Goal: Transaction & Acquisition: Purchase product/service

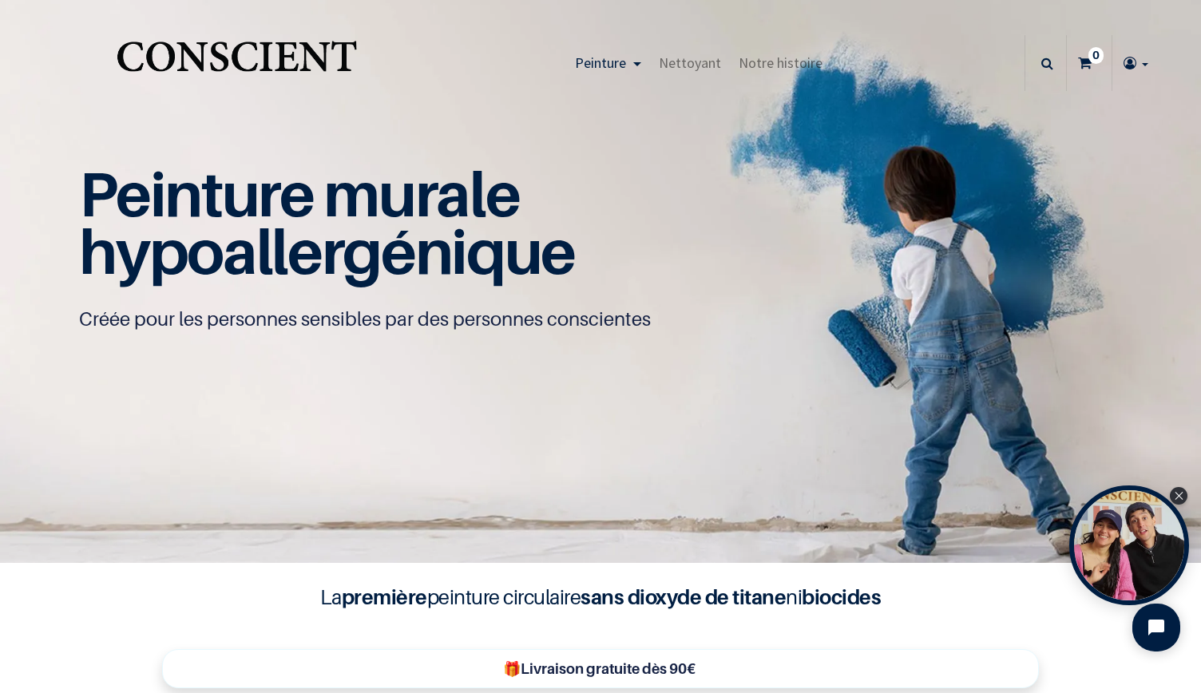
scroll to position [1, 0]
click at [1181, 491] on icon "Close Tolstoy widget" at bounding box center [1179, 495] width 9 height 8
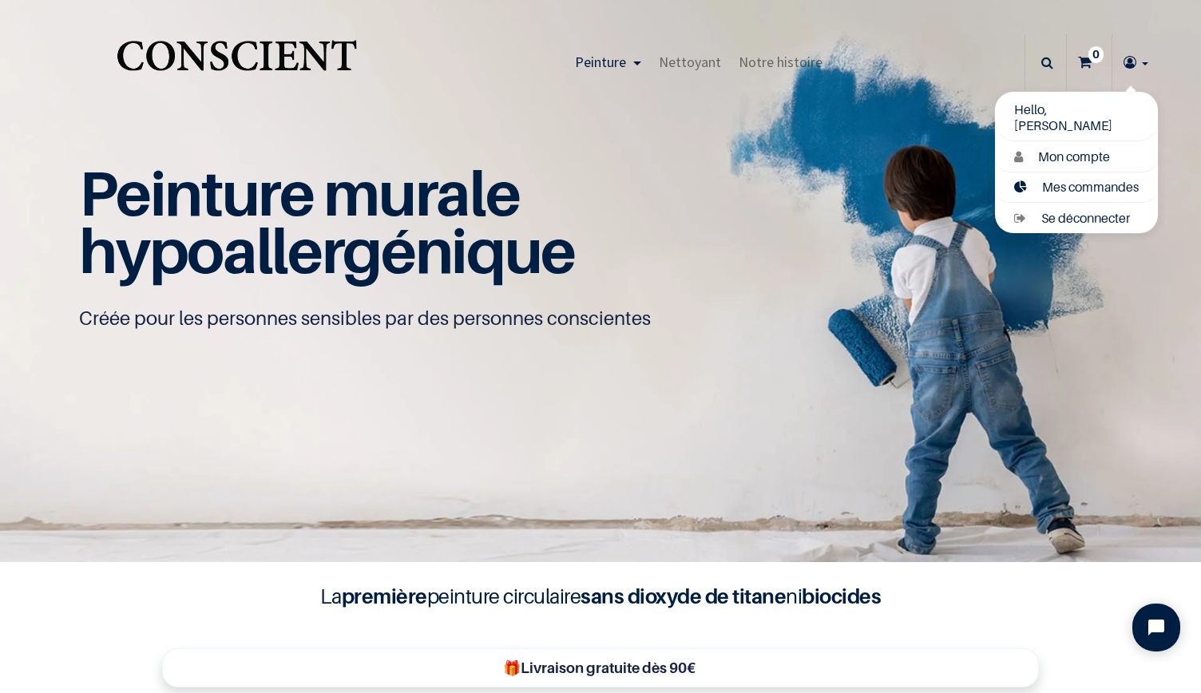
click at [1105, 185] on span "Mes commandes" at bounding box center [1090, 187] width 97 height 16
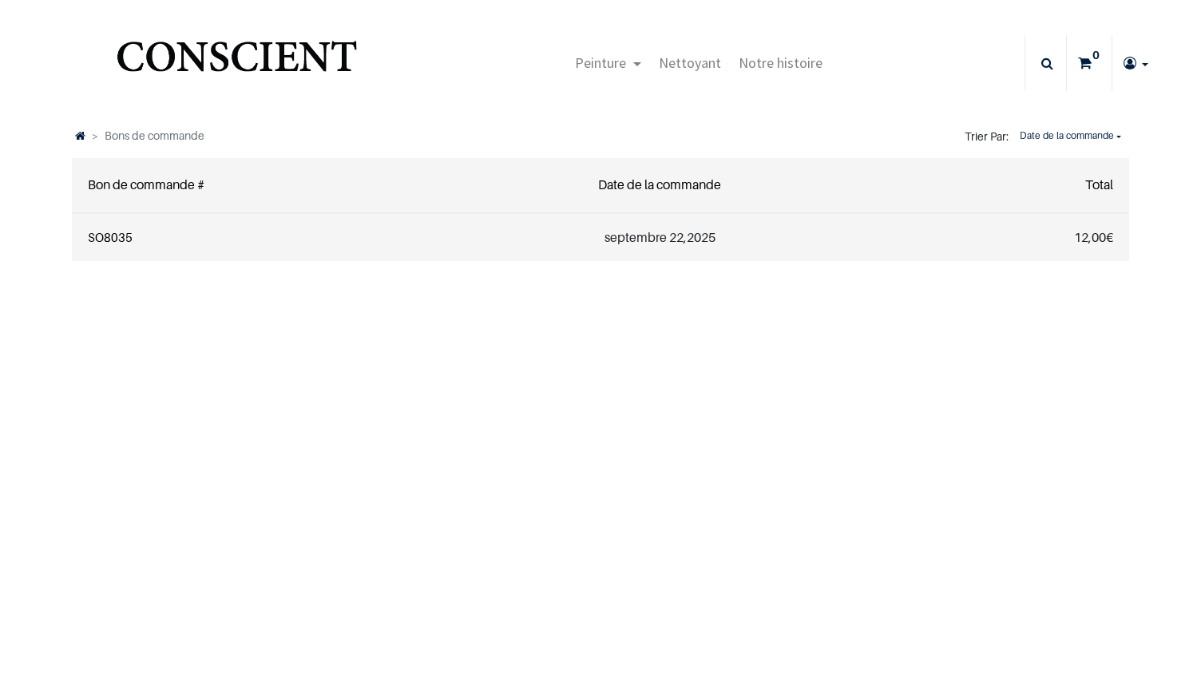
type input "[EMAIL_ADDRESS][DOMAIN_NAME]"
click at [113, 241] on link "SO8035" at bounding box center [110, 237] width 45 height 14
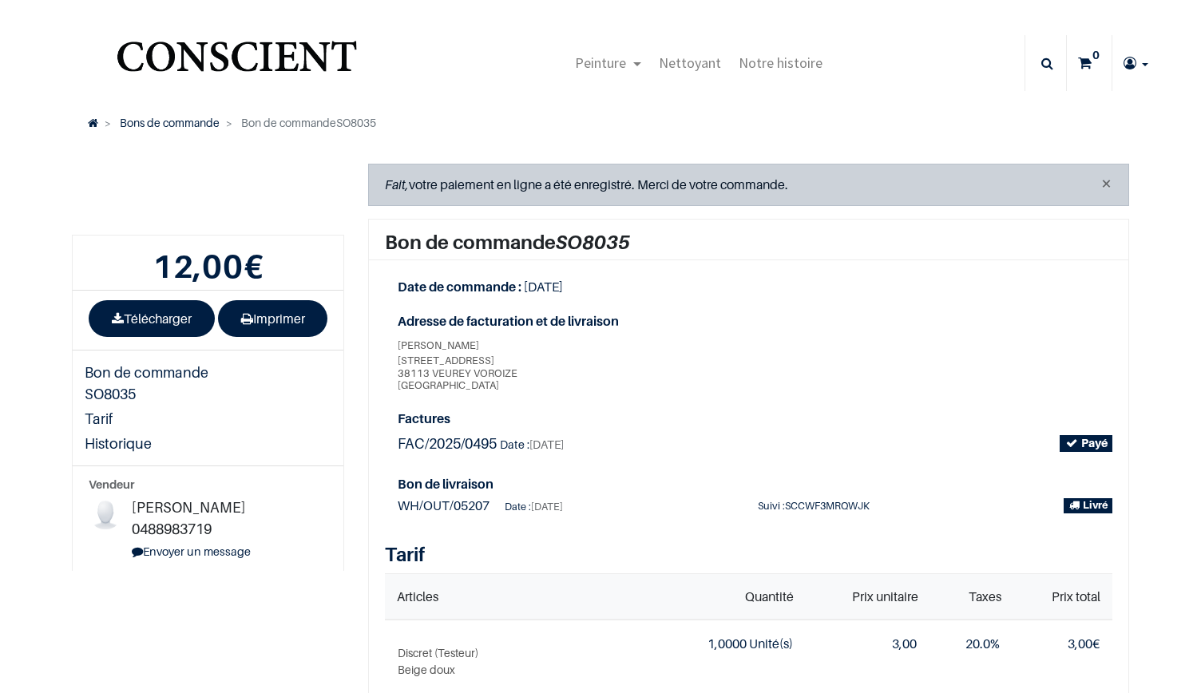
type input "corab21@hotmail.com"
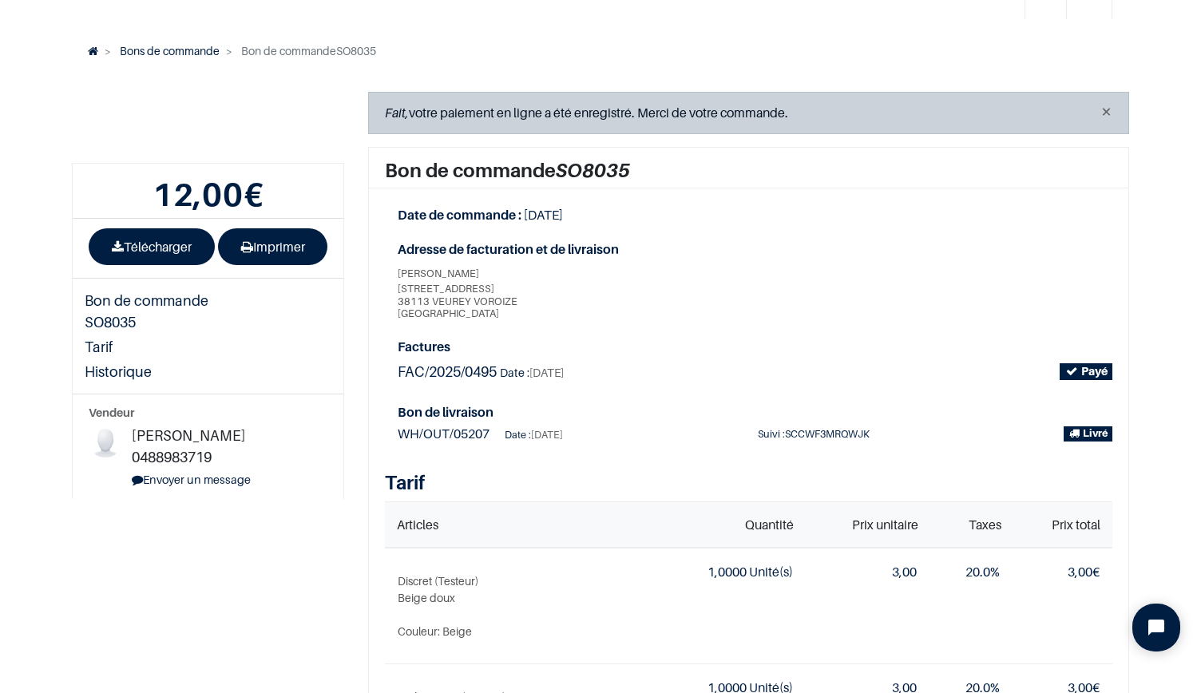
scroll to position [62, 0]
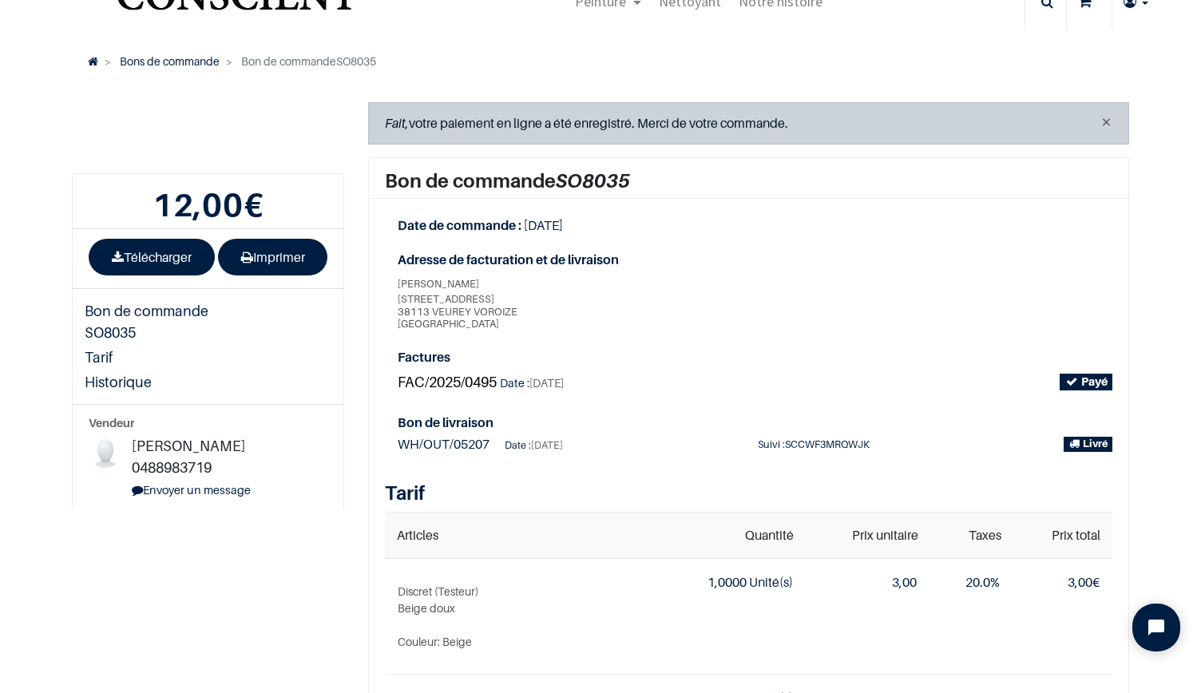
click at [447, 378] on span "FAC/2025/0495" at bounding box center [447, 382] width 99 height 17
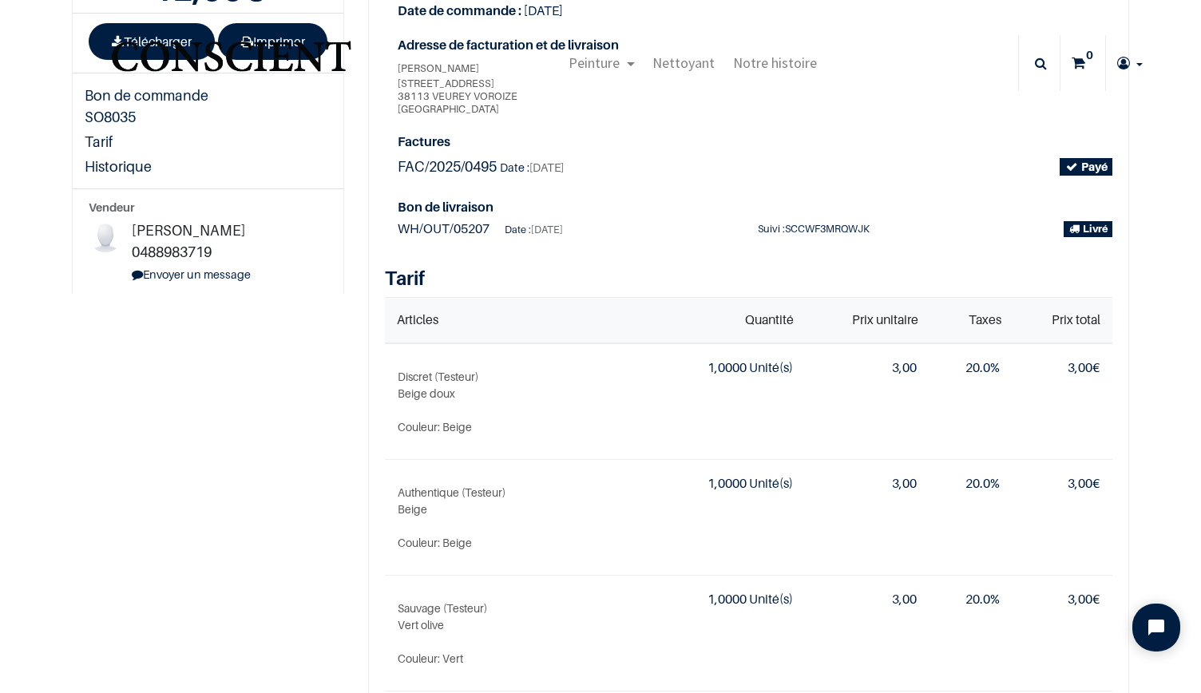
scroll to position [0, 0]
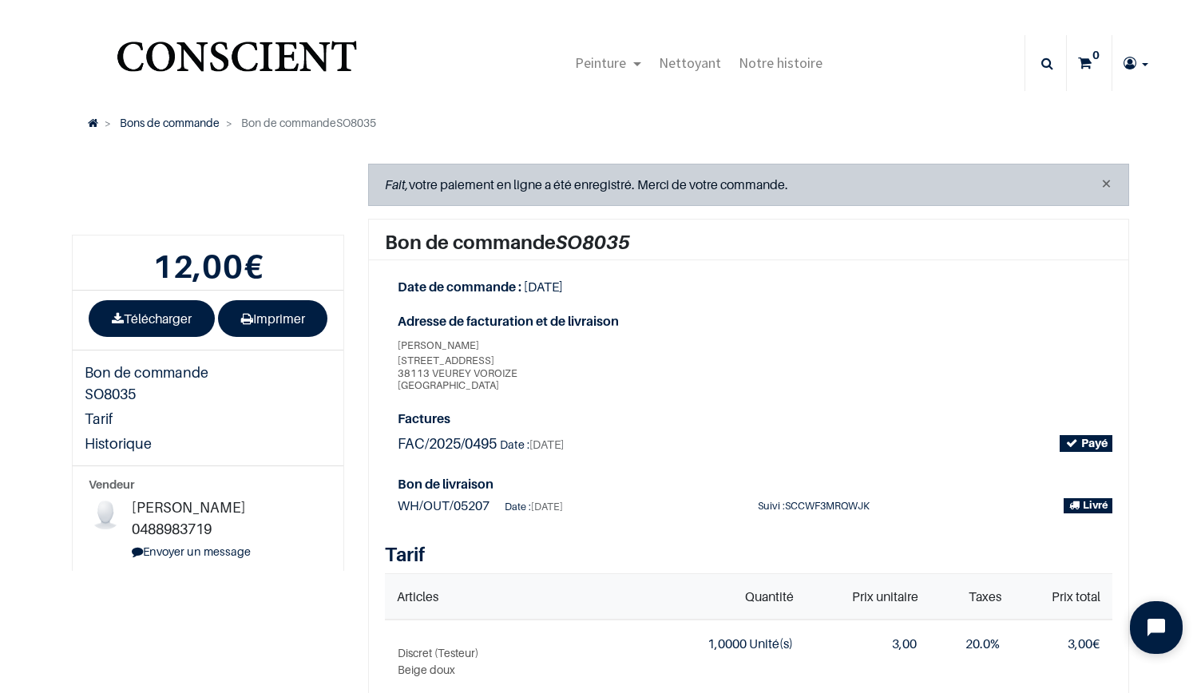
click at [1153, 617] on button "Open chat widget" at bounding box center [1156, 627] width 53 height 53
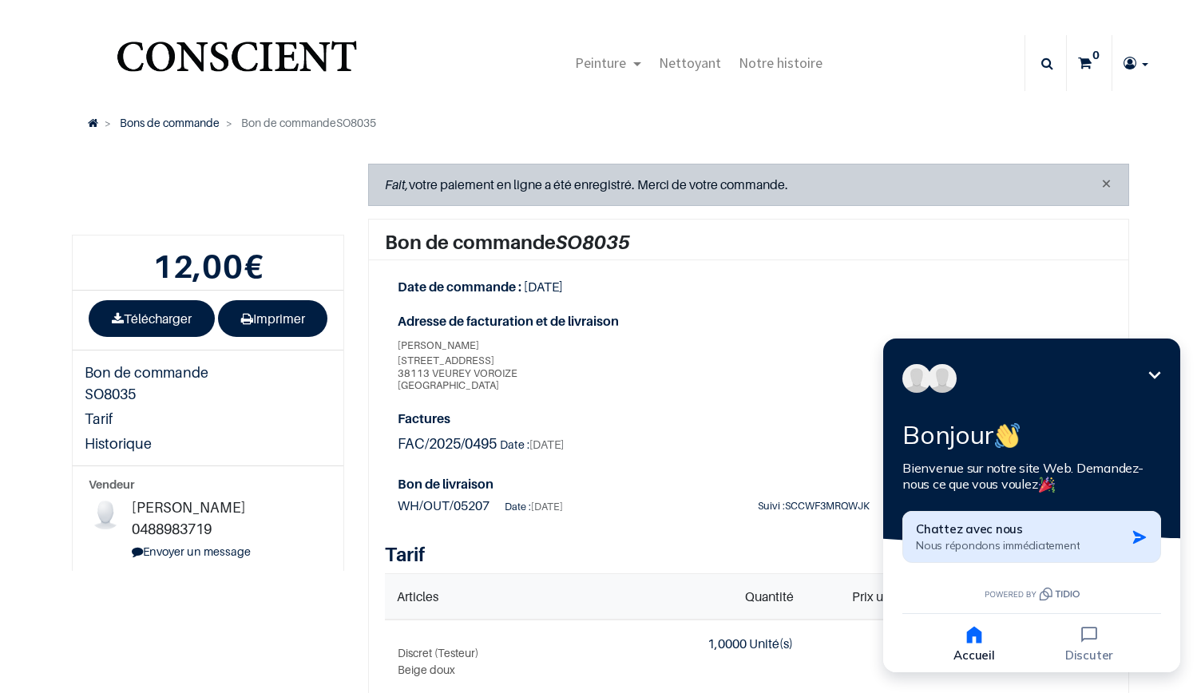
click at [949, 539] on span "Nous répondons immédiatement" at bounding box center [998, 545] width 164 height 14
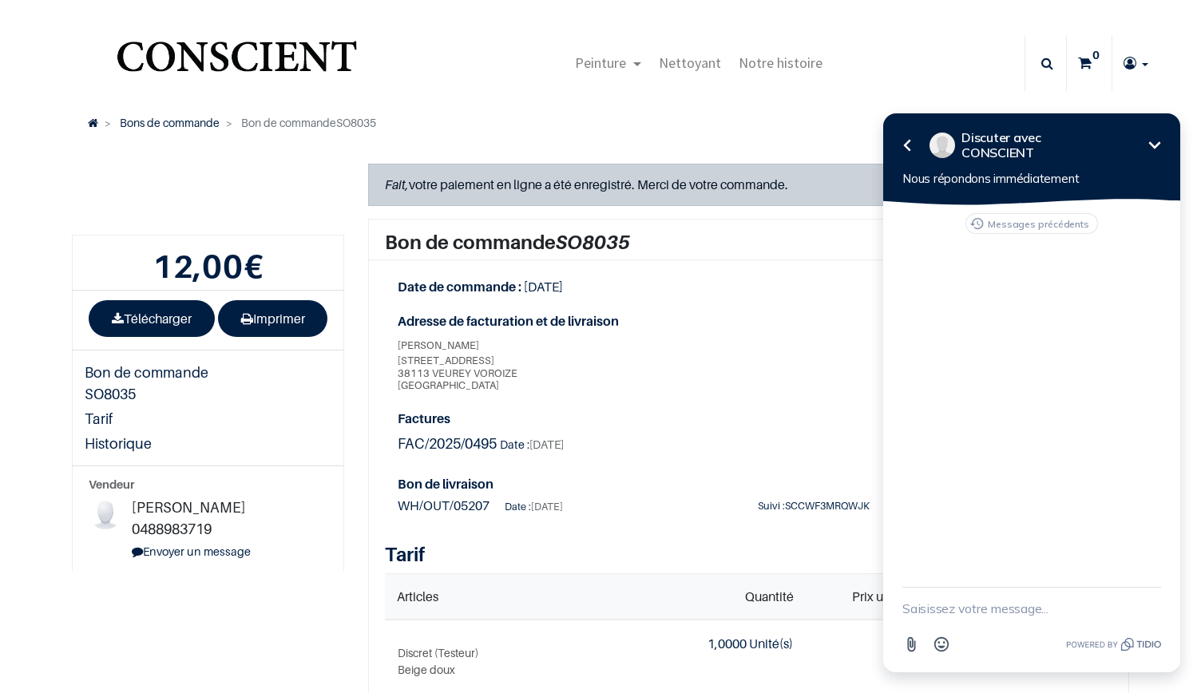
click at [916, 609] on textarea "New message" at bounding box center [1032, 609] width 259 height 42
click at [1072, 608] on textarea "Bonjour! j'ai bien reçu les échantillons. Un fois la peinture reconstituée, com…" at bounding box center [1012, 592] width 219 height 73
drag, startPoint x: 1072, startPoint y: 608, endPoint x: 1144, endPoint y: 478, distance: 148.0
click at [1144, 478] on div "Messages précédents" at bounding box center [1031, 380] width 297 height 350
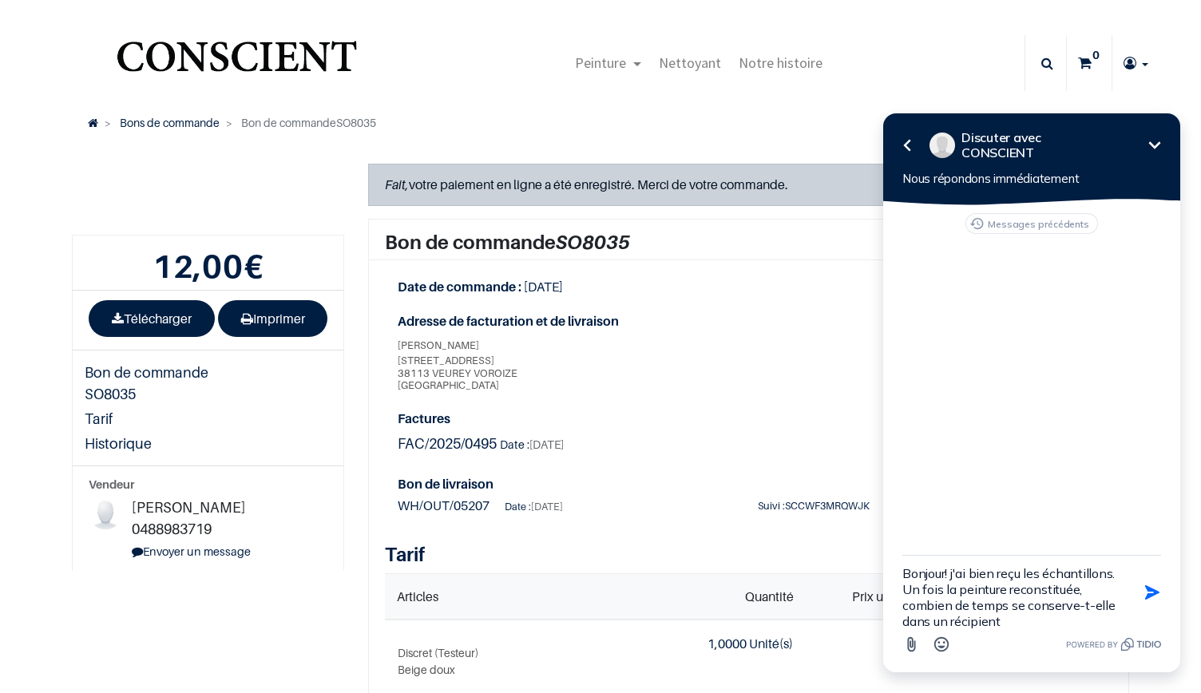
click at [1011, 626] on textarea "Bonjour! j'ai bien reçu les échantillons. Un fois la peinture reconstituée, com…" at bounding box center [1012, 592] width 219 height 73
type textarea "Bonjour! j'ai bien reçu les échantillons. Un fois la peinture reconstituée, com…"
click at [1147, 594] on icon "button" at bounding box center [1153, 593] width 18 height 18
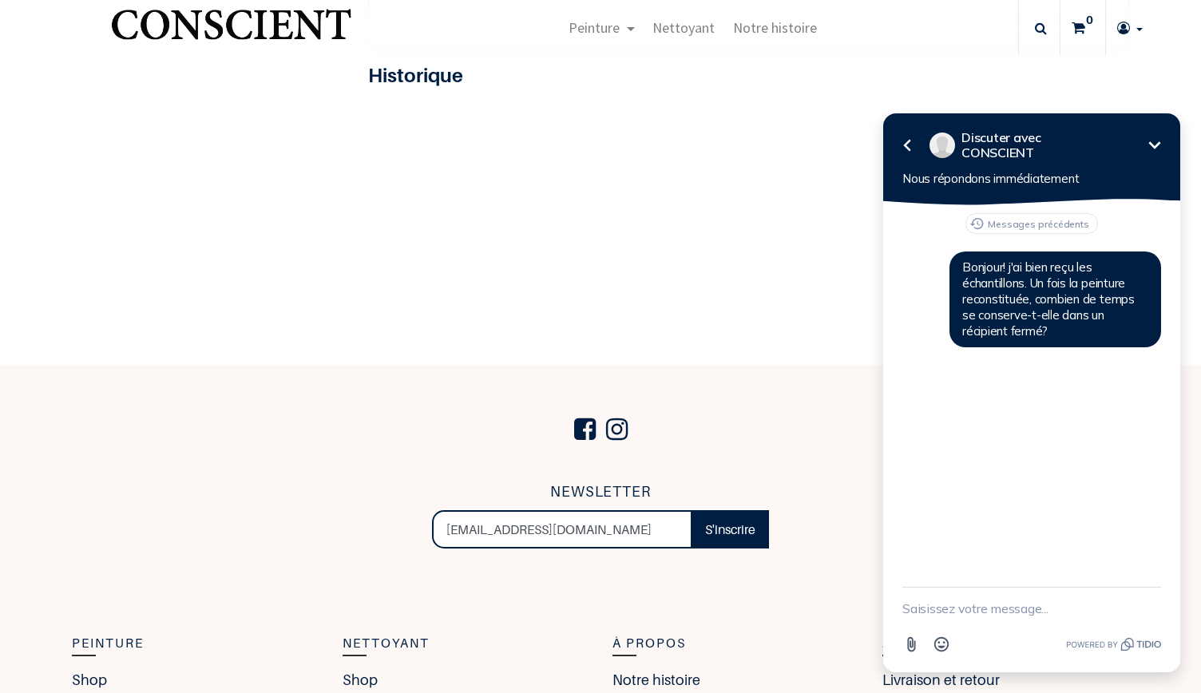
scroll to position [1360, 0]
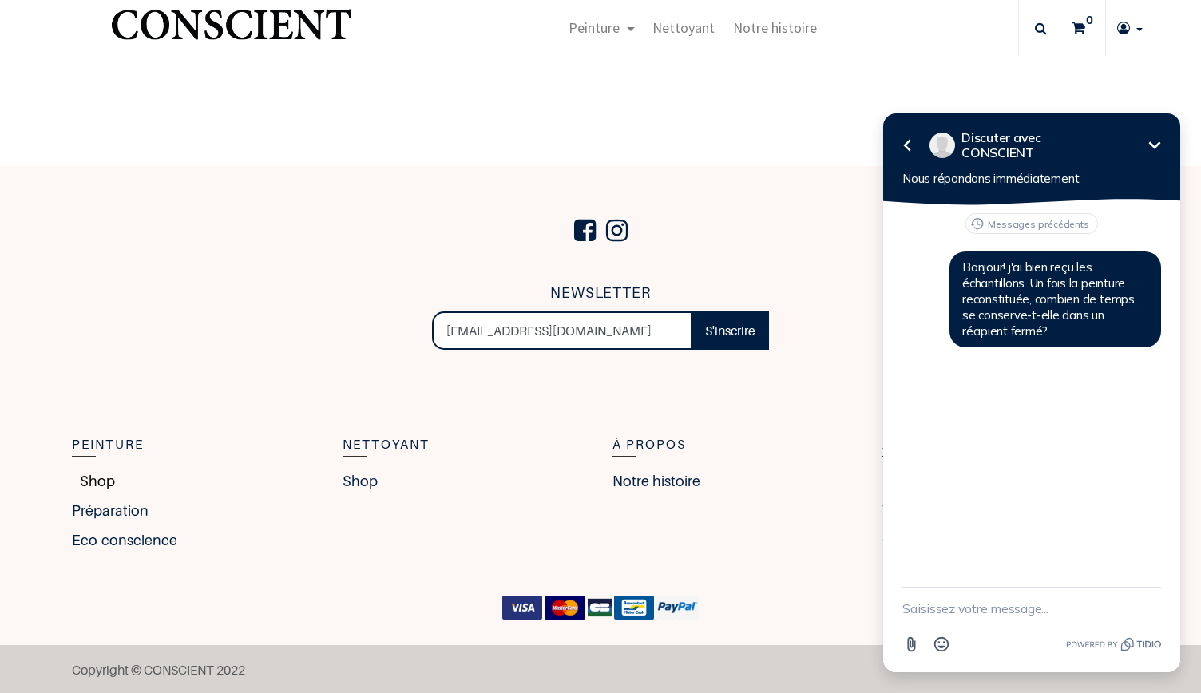
click at [85, 486] on link "Shop" at bounding box center [93, 481] width 43 height 22
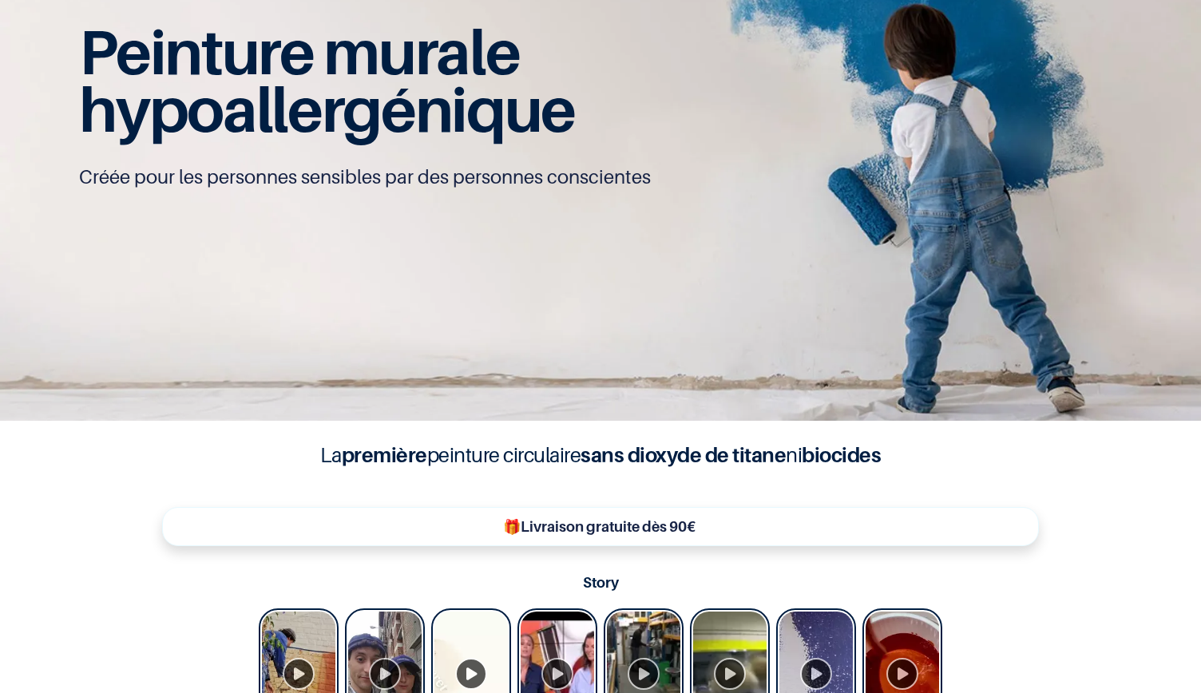
scroll to position [6, 0]
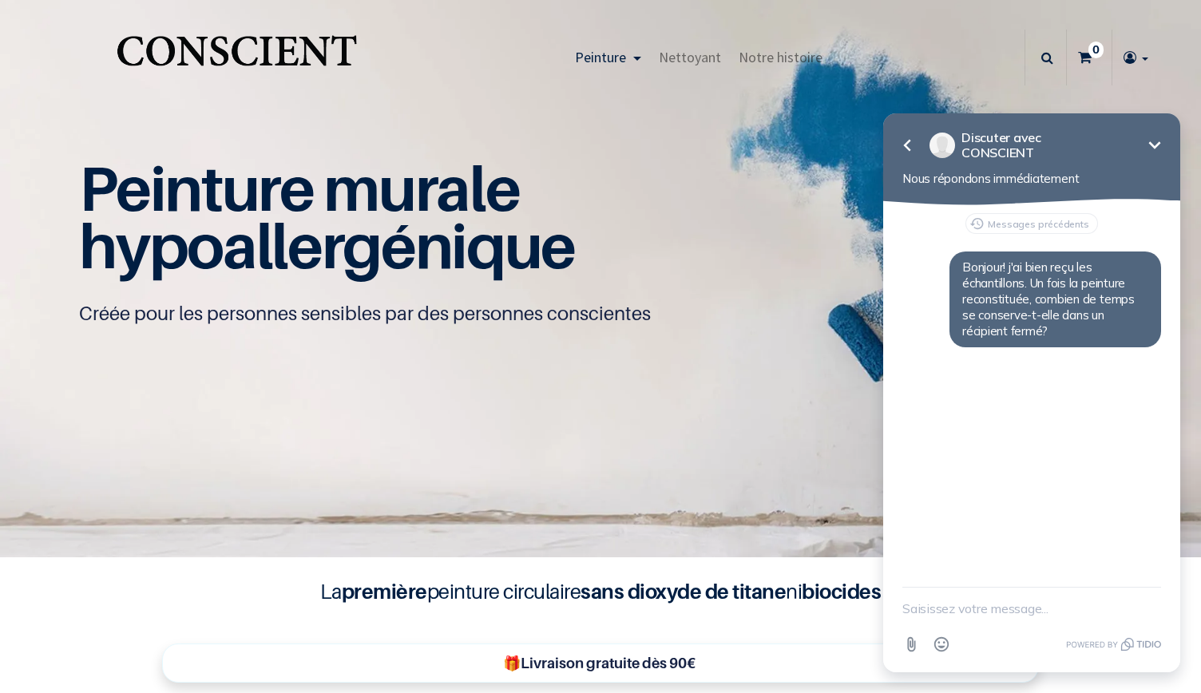
type input "[EMAIL_ADDRESS][DOMAIN_NAME]"
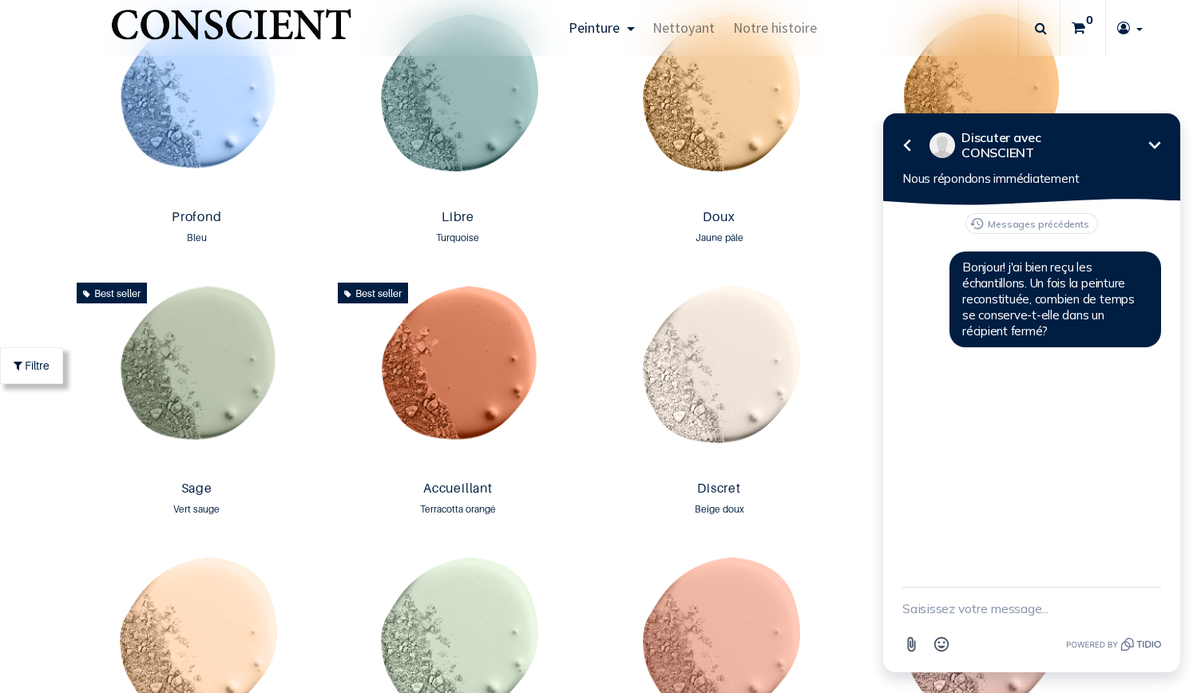
scroll to position [1204, 0]
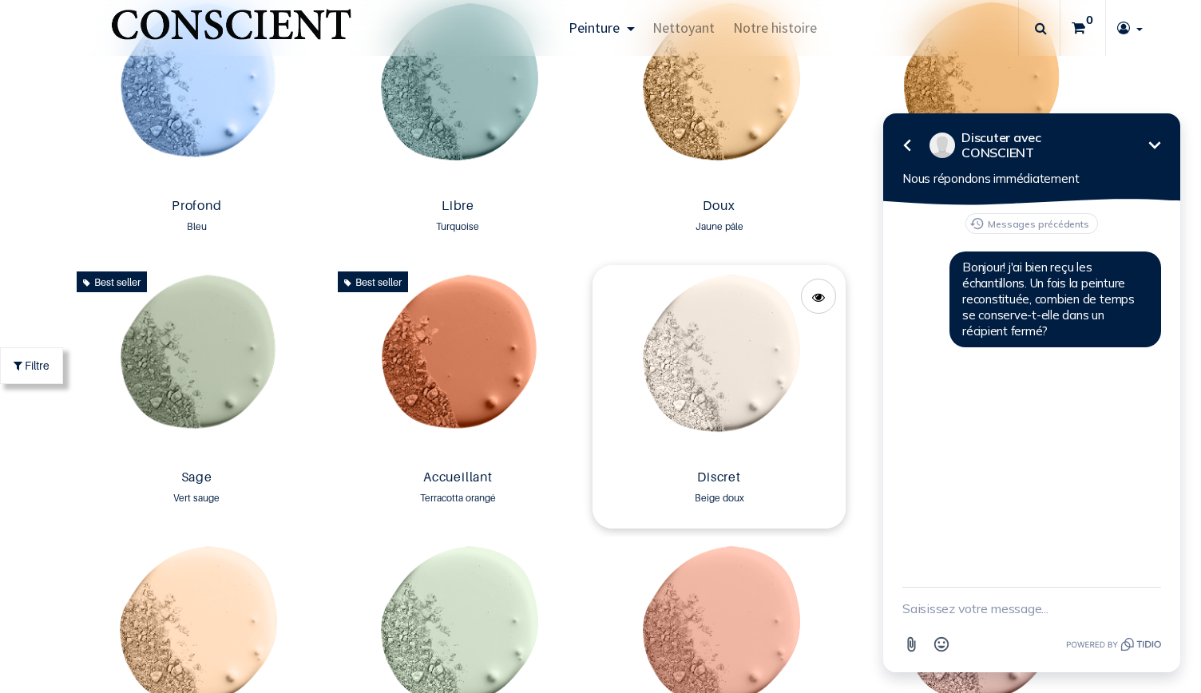
click at [704, 381] on img at bounding box center [719, 364] width 253 height 198
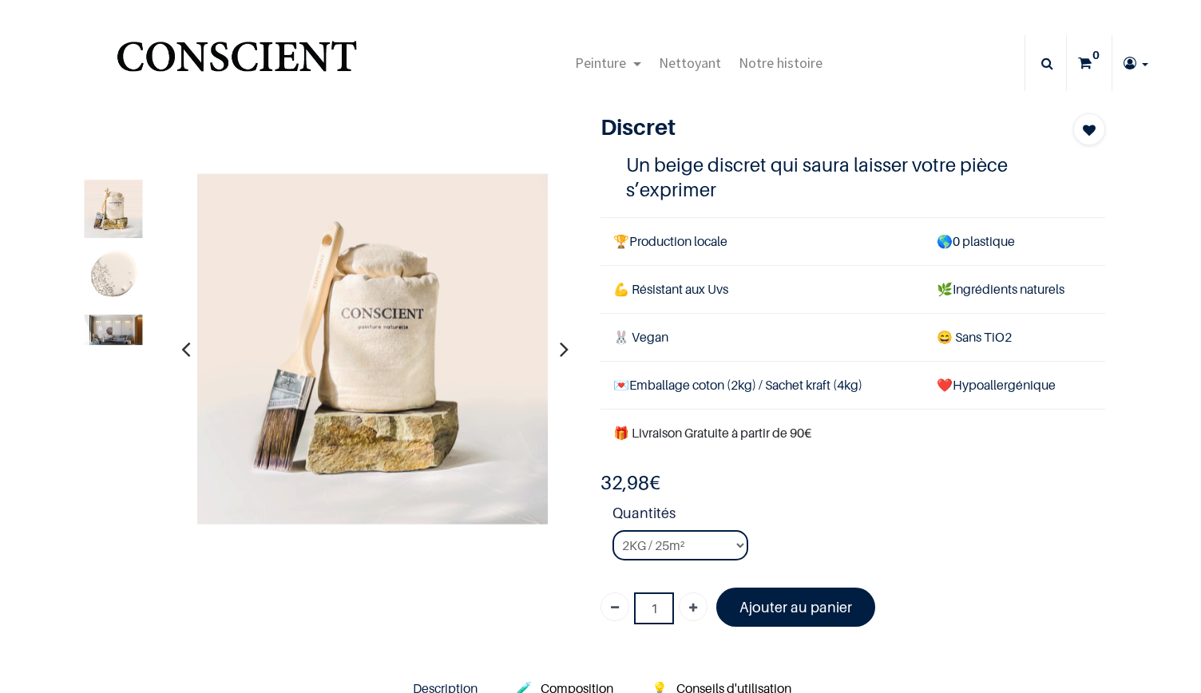
type input "[EMAIL_ADDRESS][DOMAIN_NAME]"
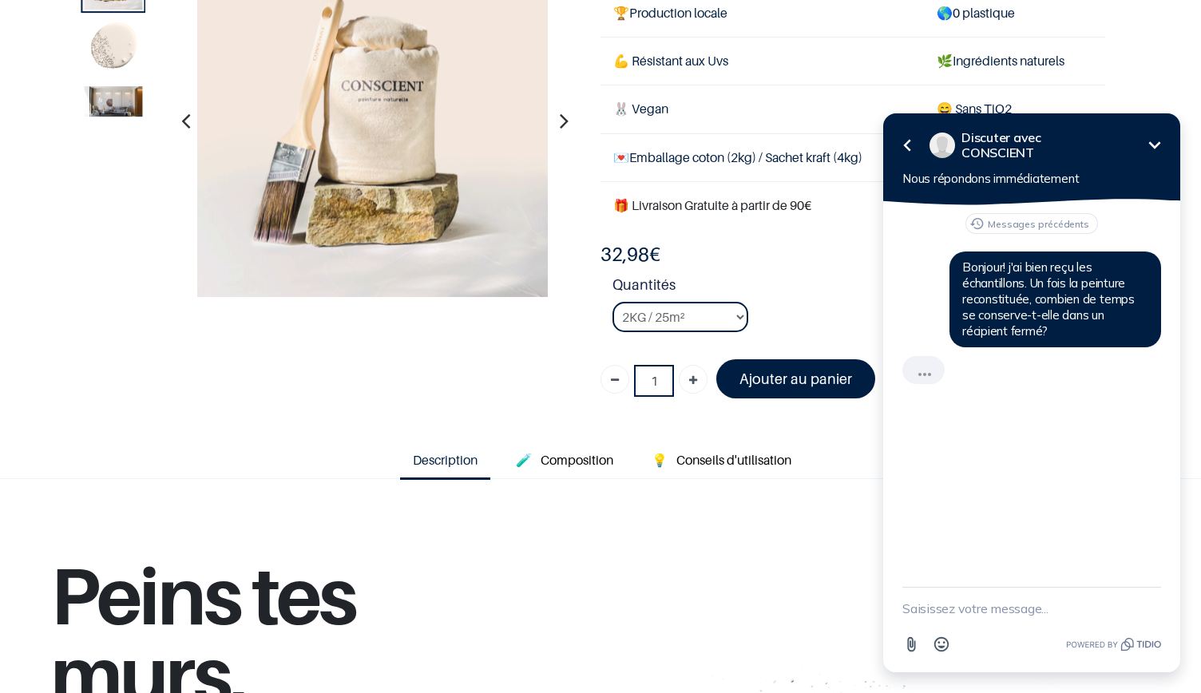
scroll to position [133, 0]
click at [730, 317] on select "2KG / 25m² 4KG / 50m² 8KG / 100m² Testeur" at bounding box center [681, 318] width 136 height 30
select select "24"
click at [613, 303] on select "2KG / 25m² 4KG / 50m² 8KG / 100m² Testeur" at bounding box center [681, 318] width 136 height 30
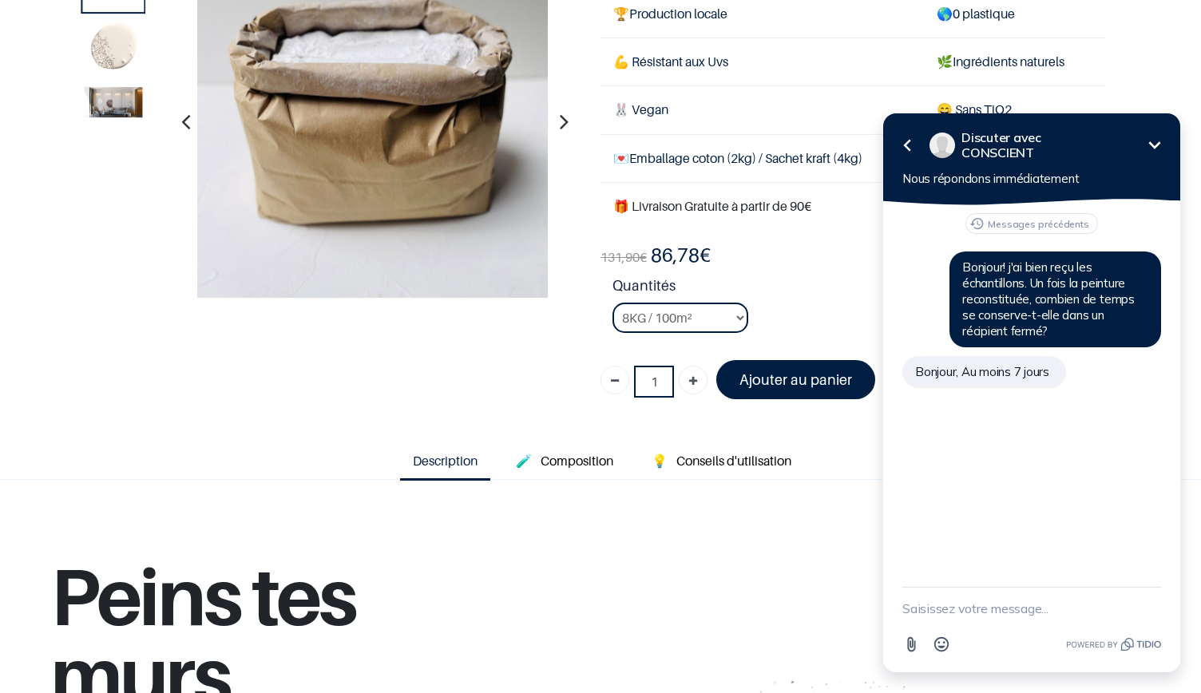
click at [923, 611] on textarea "New message" at bounding box center [1032, 609] width 259 height 42
type textarea "ok. merci. Nous ne pourrons pas tester sur les murs avant le [DATE] donc je ne …"
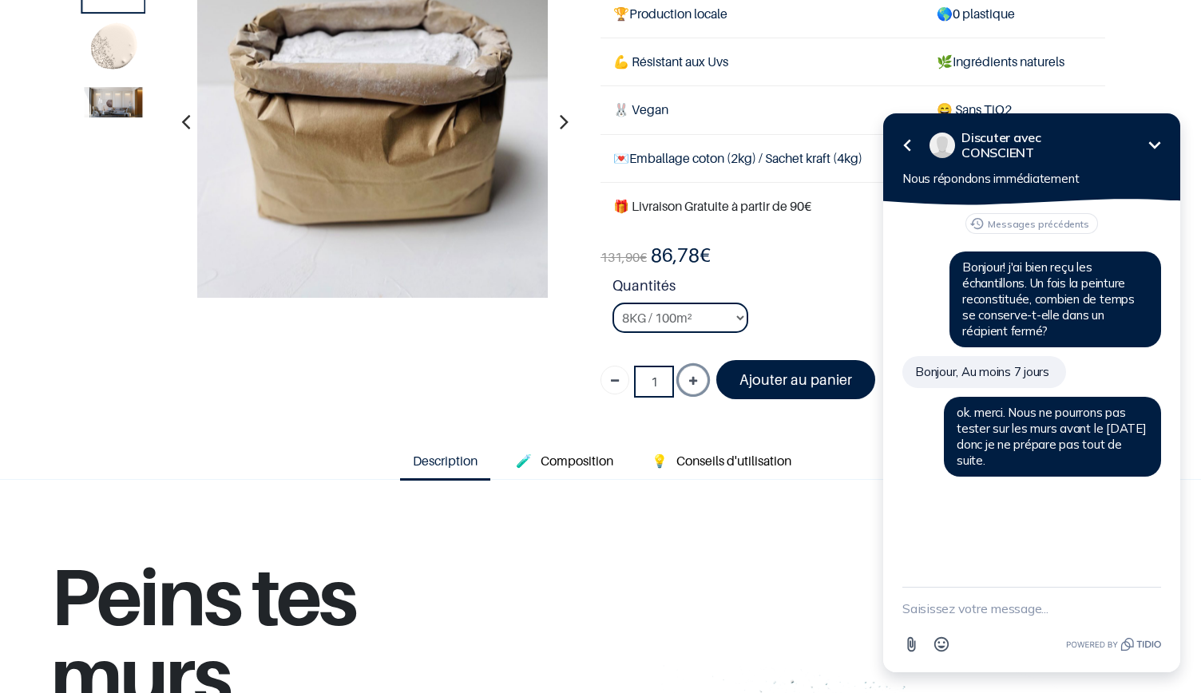
click at [689, 383] on icon "Ajouter" at bounding box center [693, 381] width 8 height 29
type input "2"
click at [919, 607] on textarea "New message" at bounding box center [1032, 609] width 259 height 42
click at [1001, 609] on textarea "quels sont les délais approximatifs de livraison pour la france?" at bounding box center [1012, 601] width 219 height 58
type textarea "quels sont les délais approximatifs de livraison pour la [GEOGRAPHIC_DATA]?"
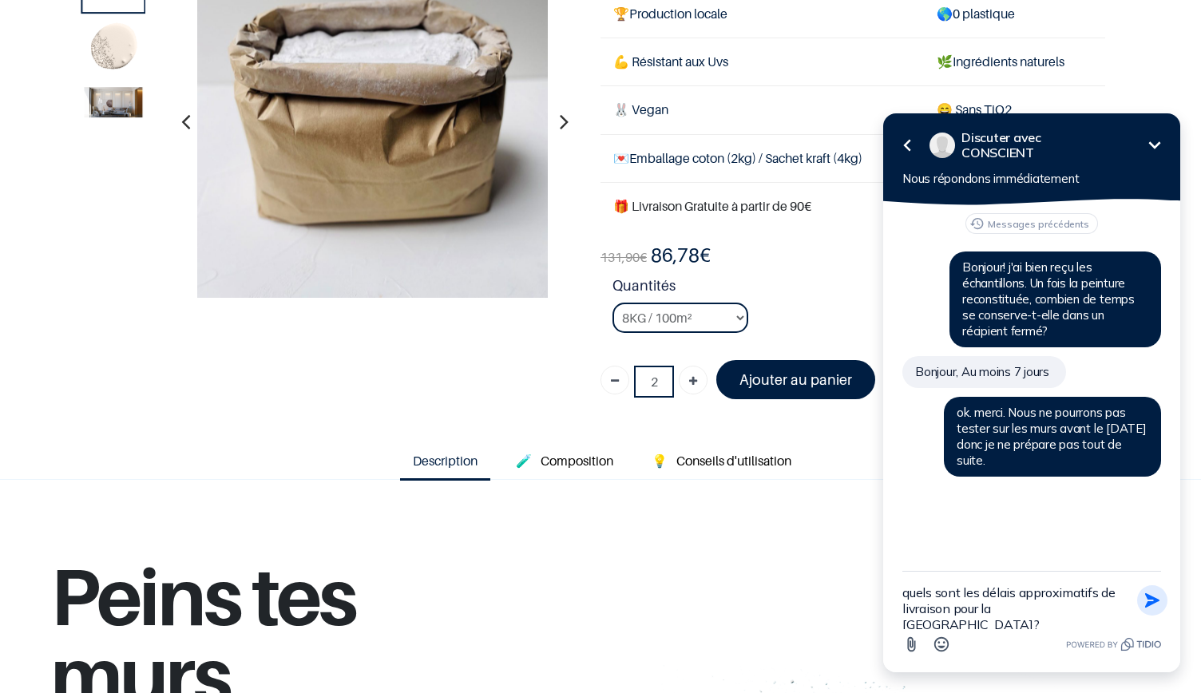
click at [1145, 592] on icon "button" at bounding box center [1153, 601] width 18 height 18
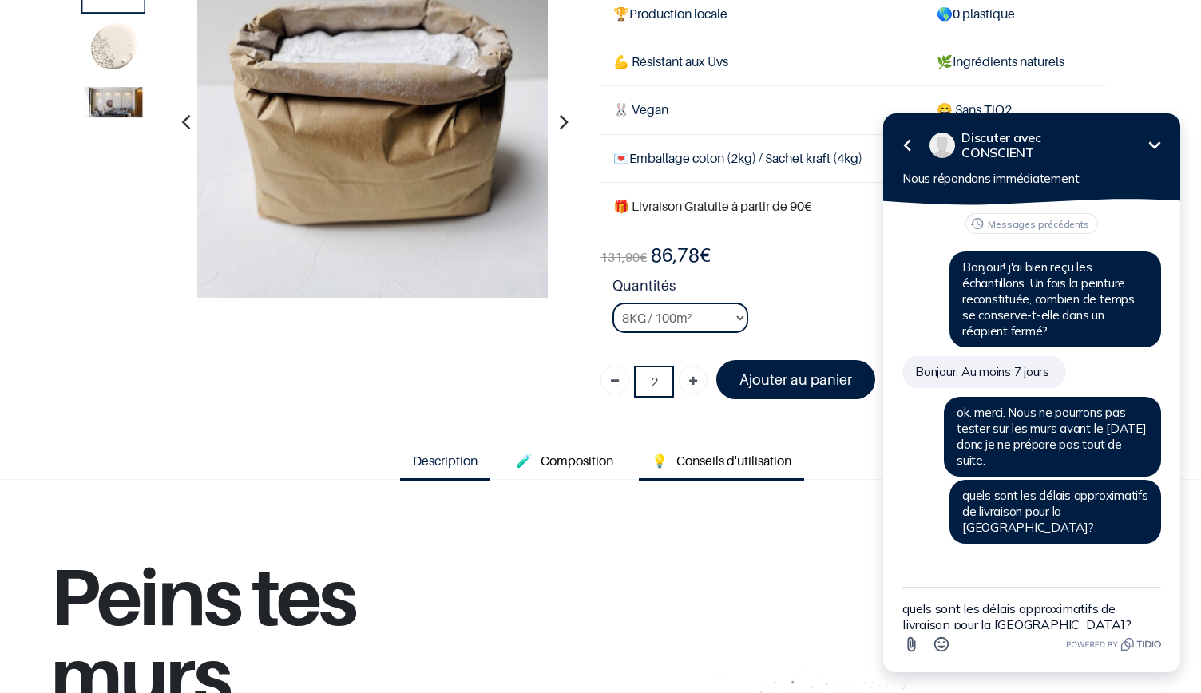
click at [714, 463] on span "Conseils d'utilisation" at bounding box center [734, 461] width 115 height 16
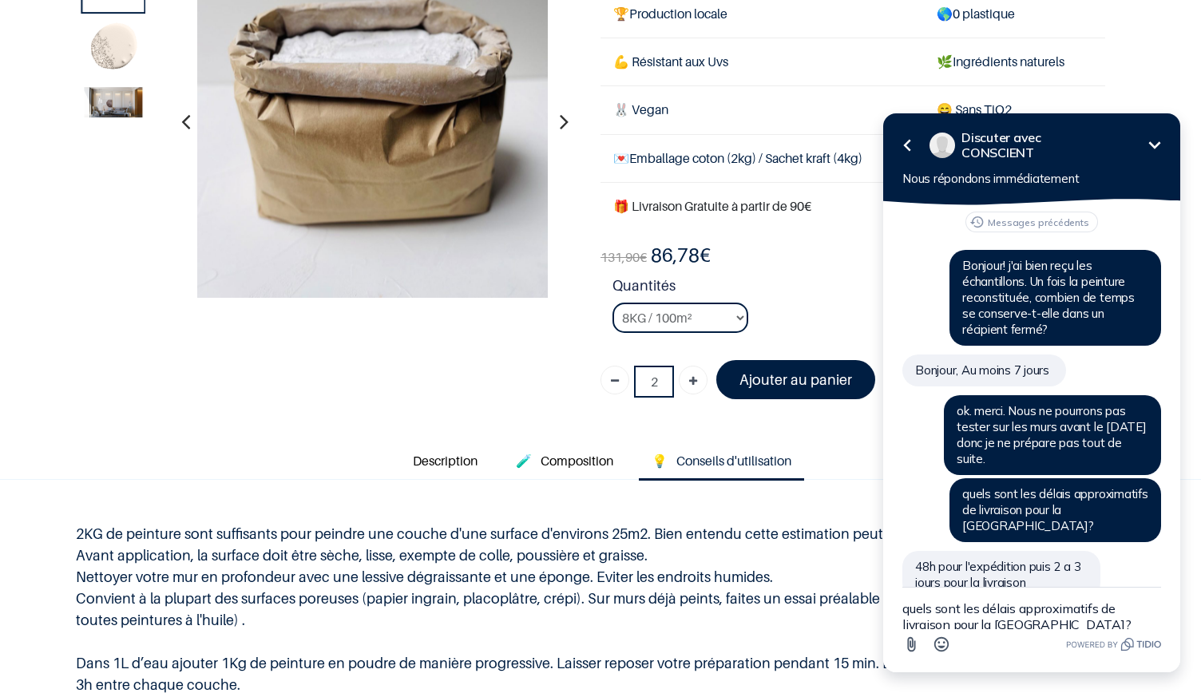
scroll to position [18, 0]
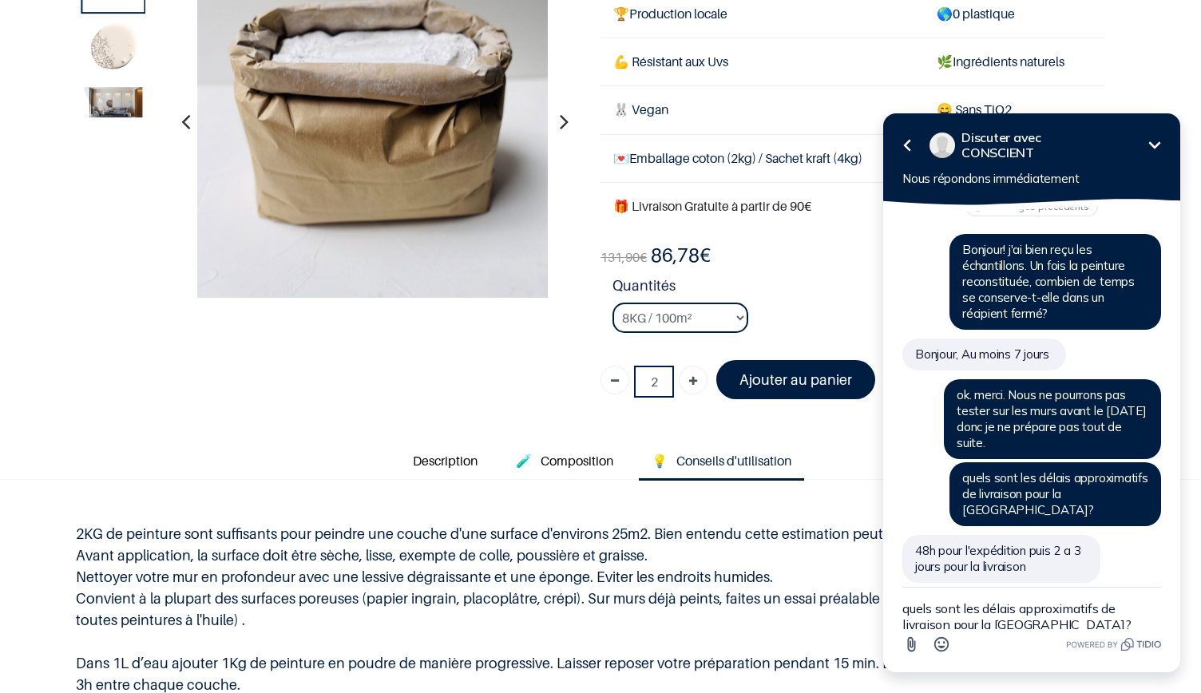
click at [951, 610] on textarea "quels sont les délais approximatifs de livraison pour la [GEOGRAPHIC_DATA]?" at bounding box center [1032, 609] width 259 height 42
type textarea "d'accord merci pour ces infos."
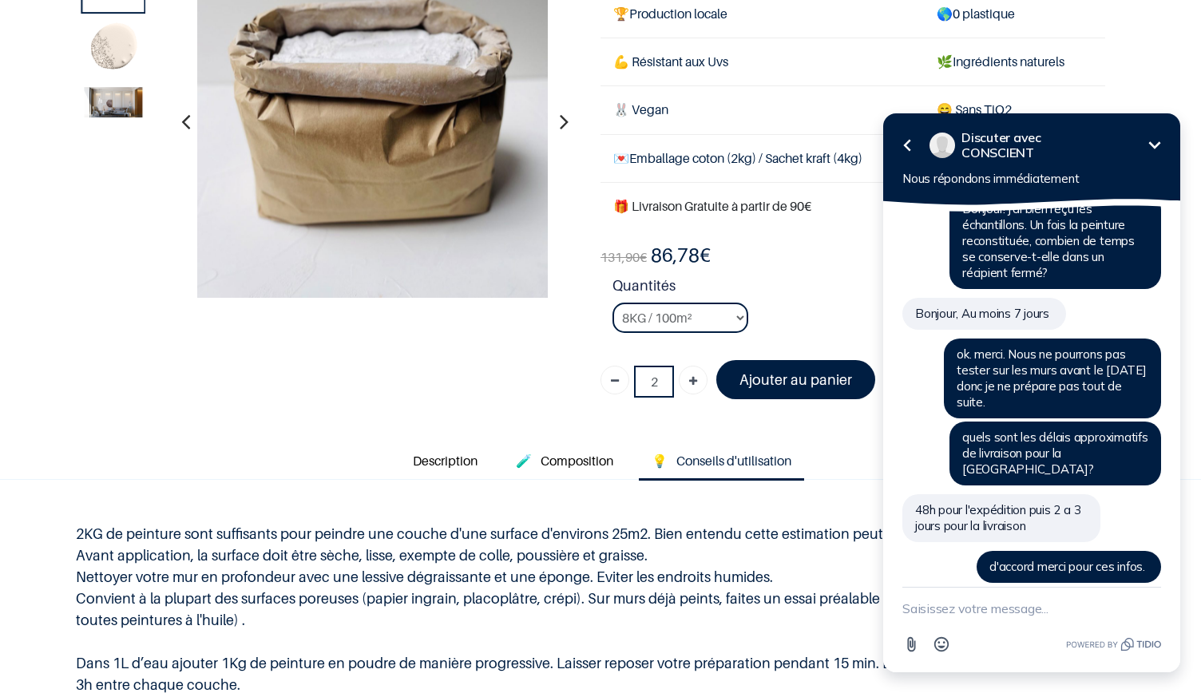
click at [1158, 142] on icon "Réduire" at bounding box center [1154, 145] width 19 height 19
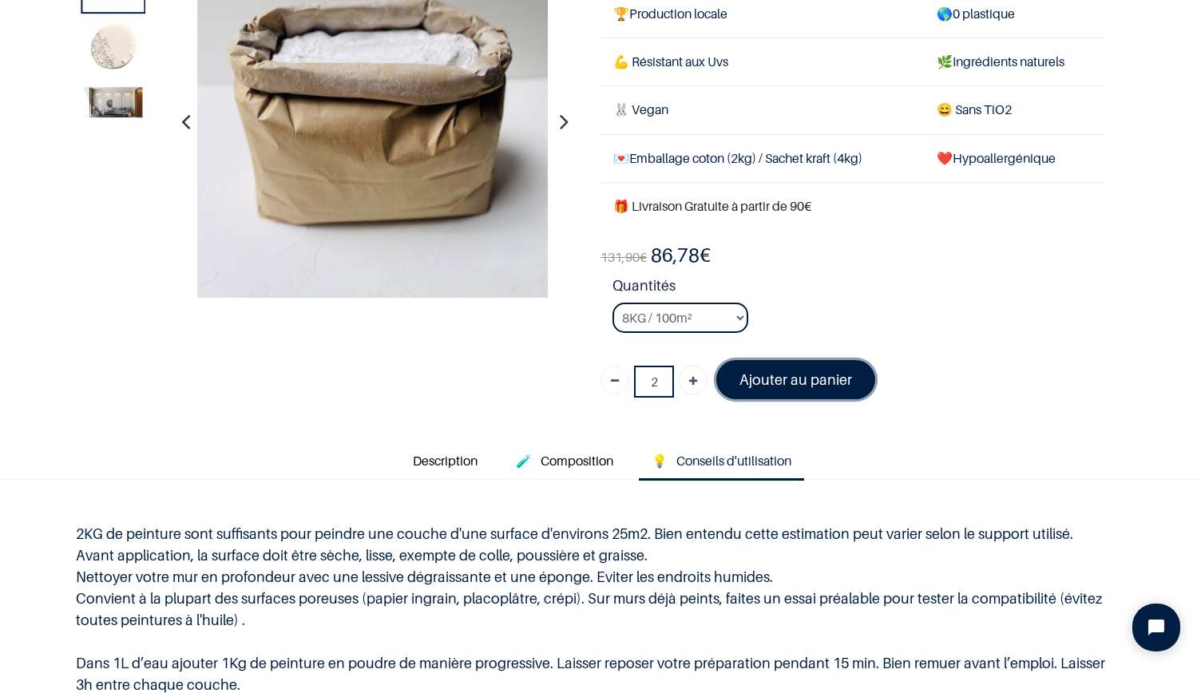
click at [810, 371] on font "Ajouter au panier" at bounding box center [796, 379] width 113 height 17
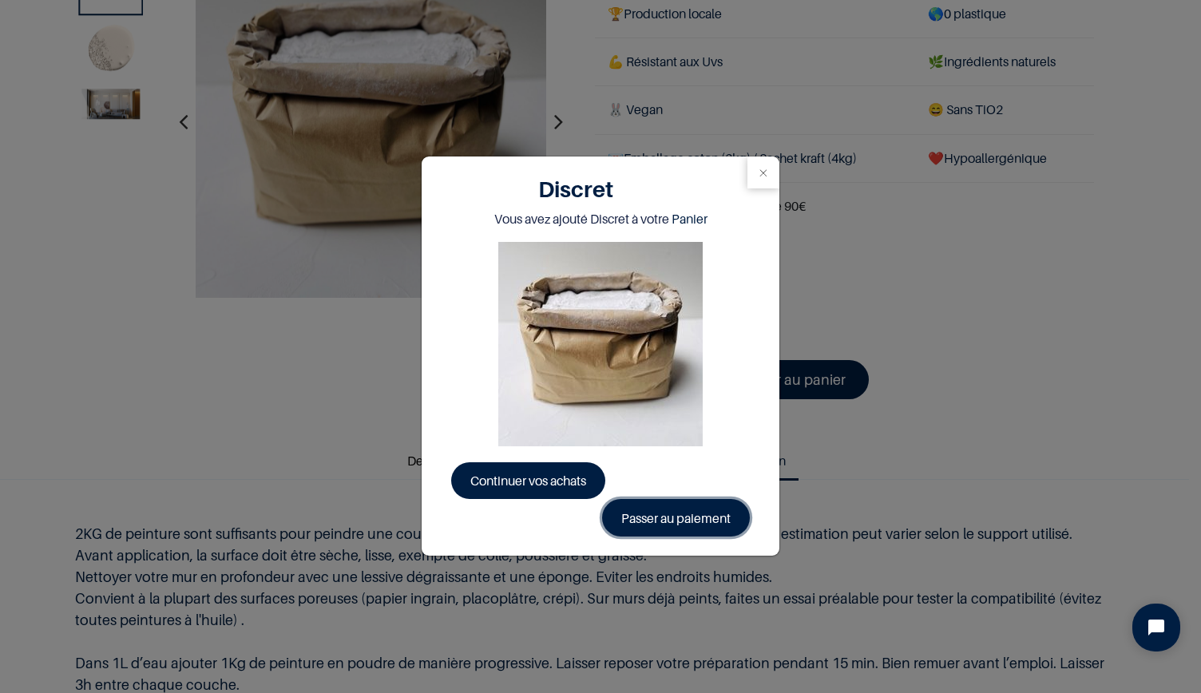
click at [679, 522] on link "Passer au paiement" at bounding box center [676, 517] width 148 height 37
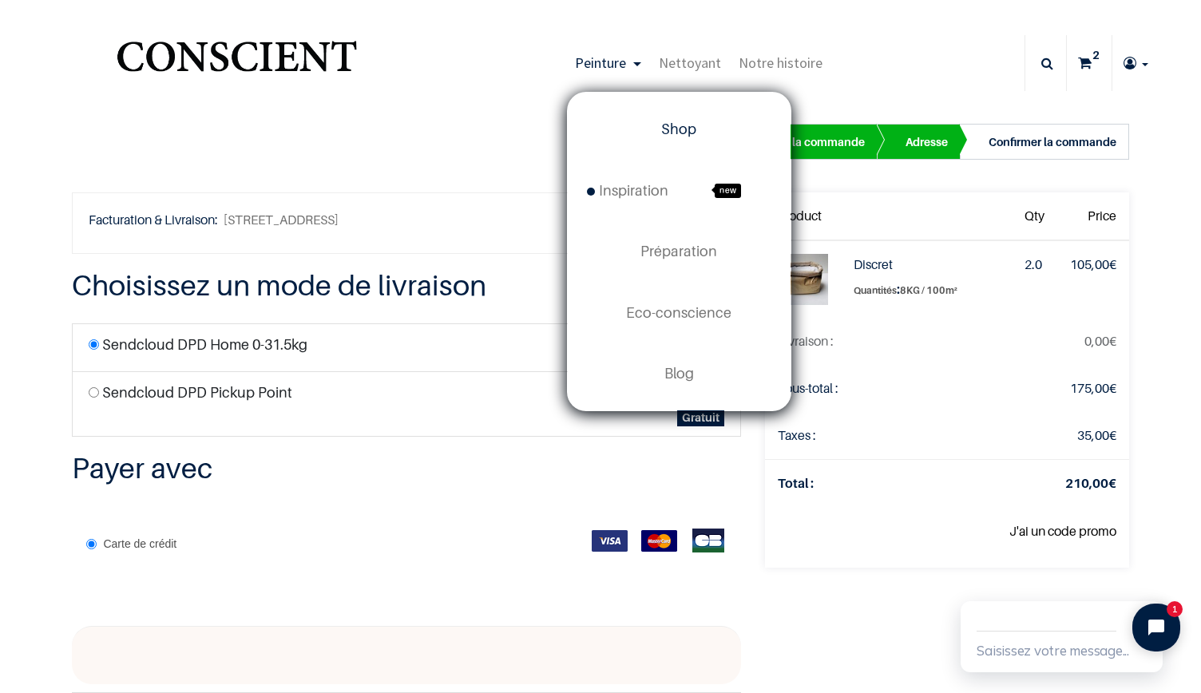
click at [691, 131] on span "Shop" at bounding box center [678, 129] width 35 height 17
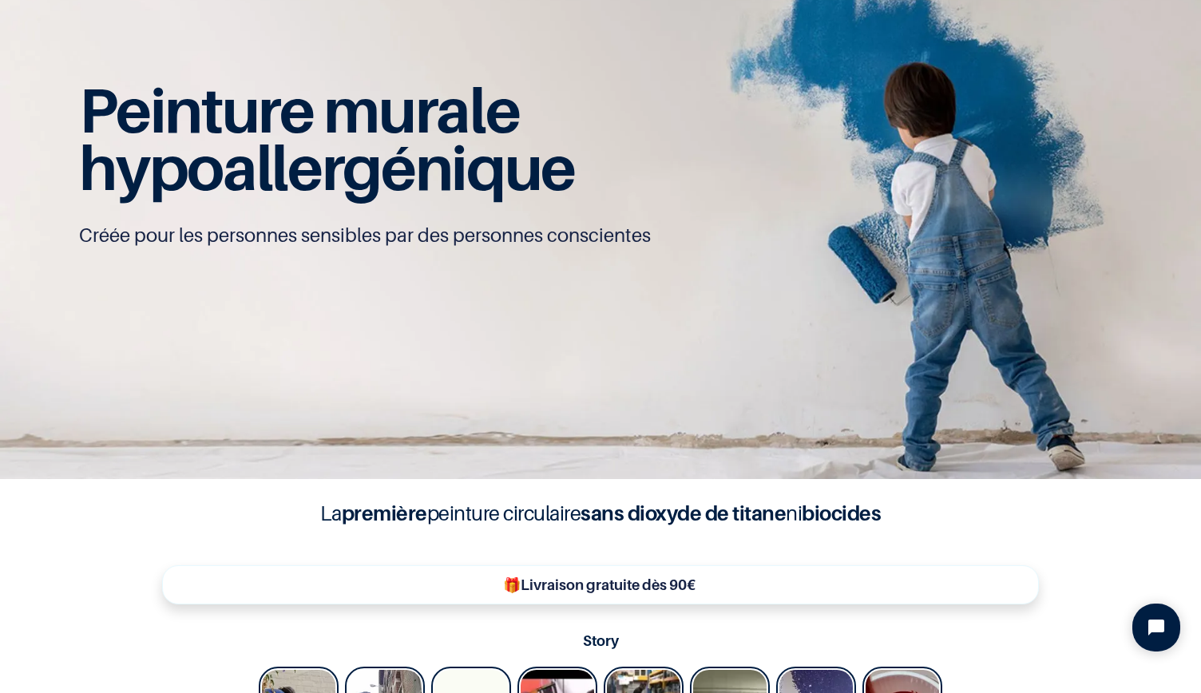
type input "[EMAIL_ADDRESS][DOMAIN_NAME]"
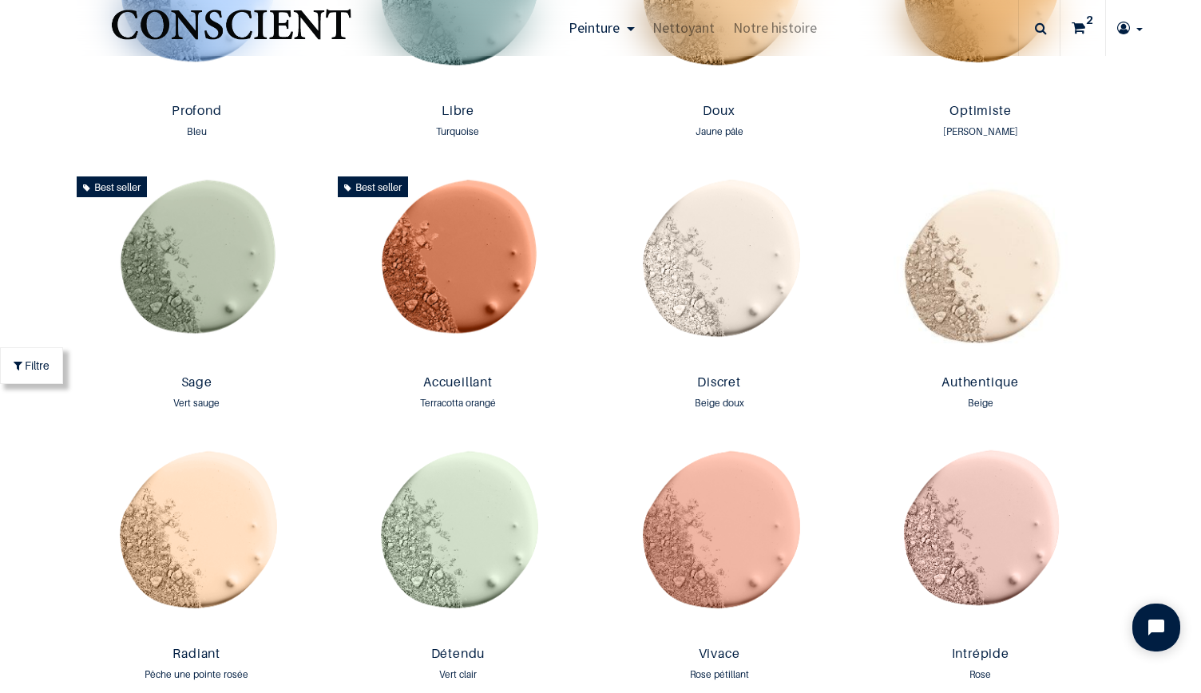
scroll to position [1300, 0]
click at [700, 264] on img at bounding box center [719, 268] width 253 height 198
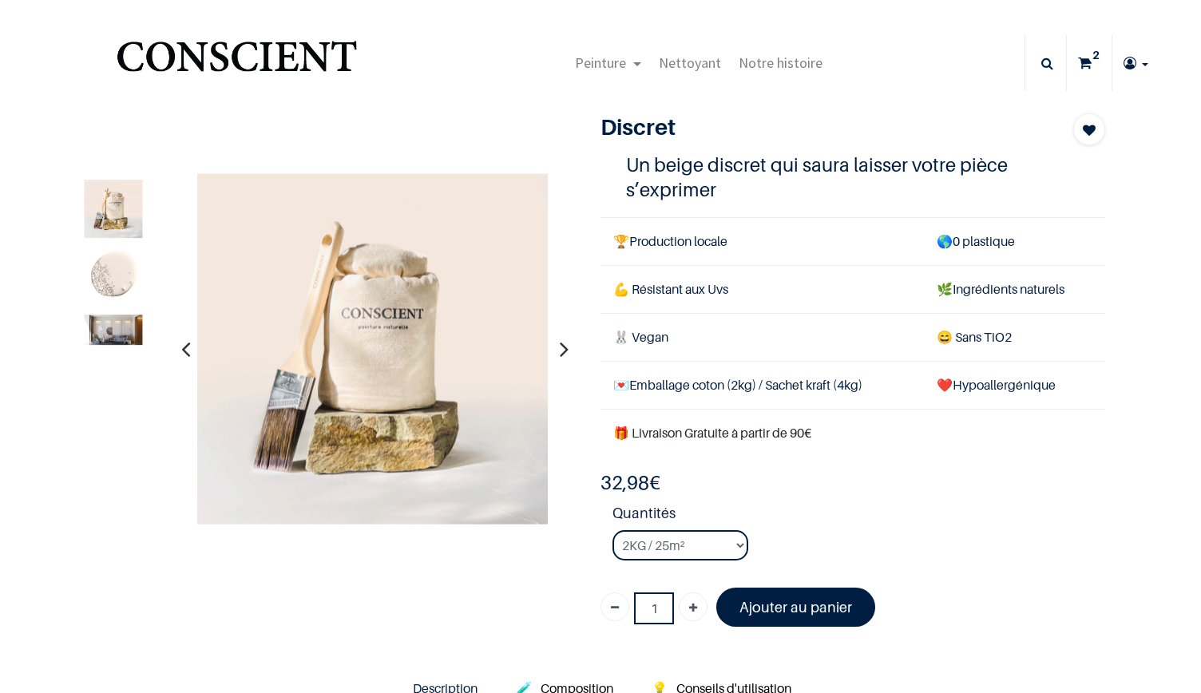
type input "[EMAIL_ADDRESS][DOMAIN_NAME]"
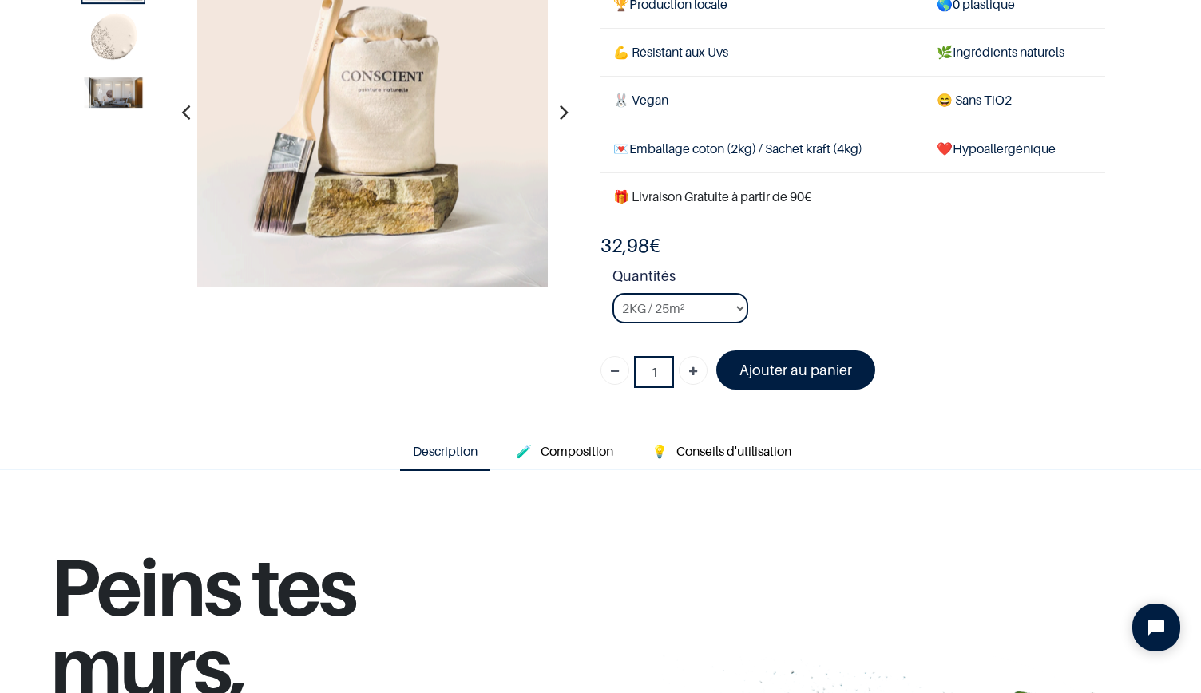
scroll to position [149, 0]
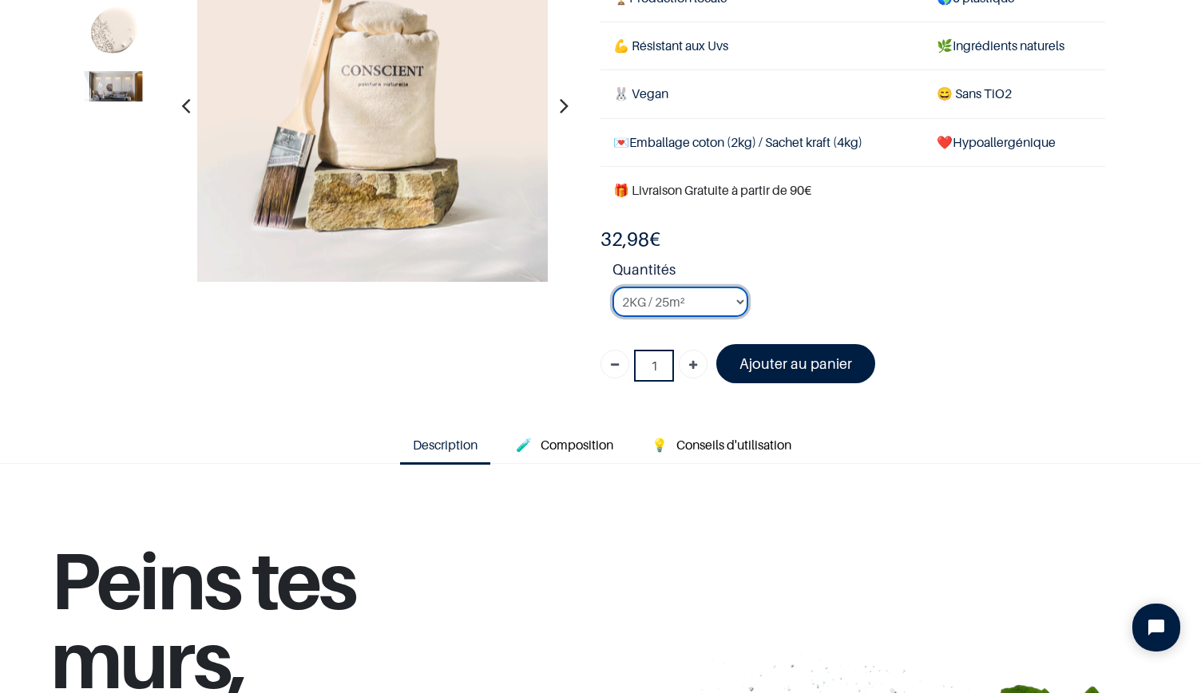
click at [728, 298] on select "2KG / 25m² 4KG / 50m² 8KG / 100m² Testeur" at bounding box center [681, 302] width 136 height 30
select select "24"
click at [613, 287] on select "2KG / 25m² 4KG / 50m² 8KG / 100m² Testeur" at bounding box center [681, 302] width 136 height 30
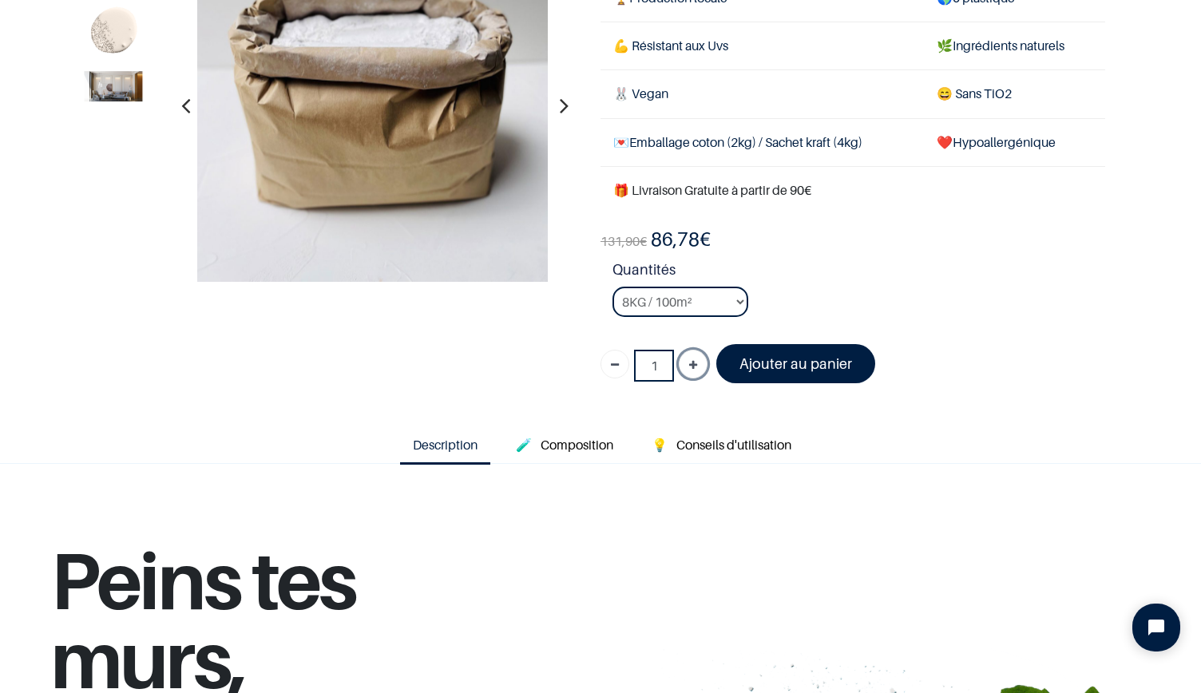
click at [681, 362] on link "Ajouter" at bounding box center [693, 364] width 29 height 29
type input "2"
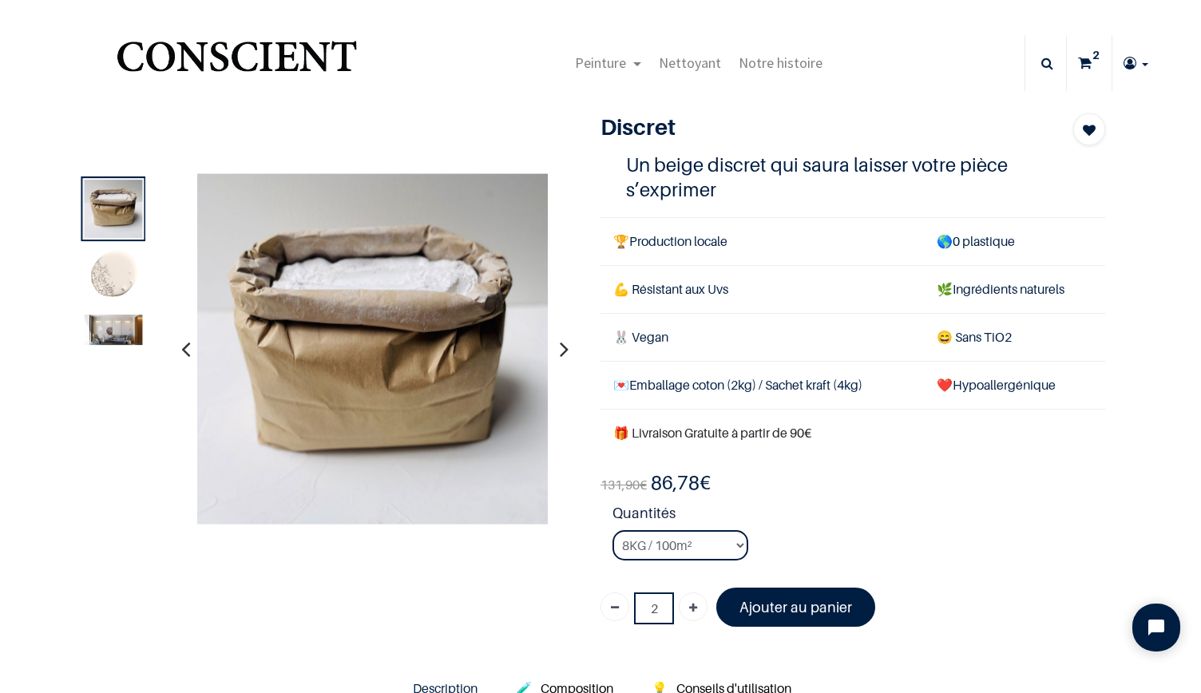
click at [1078, 65] on icon at bounding box center [1085, 63] width 14 height 56
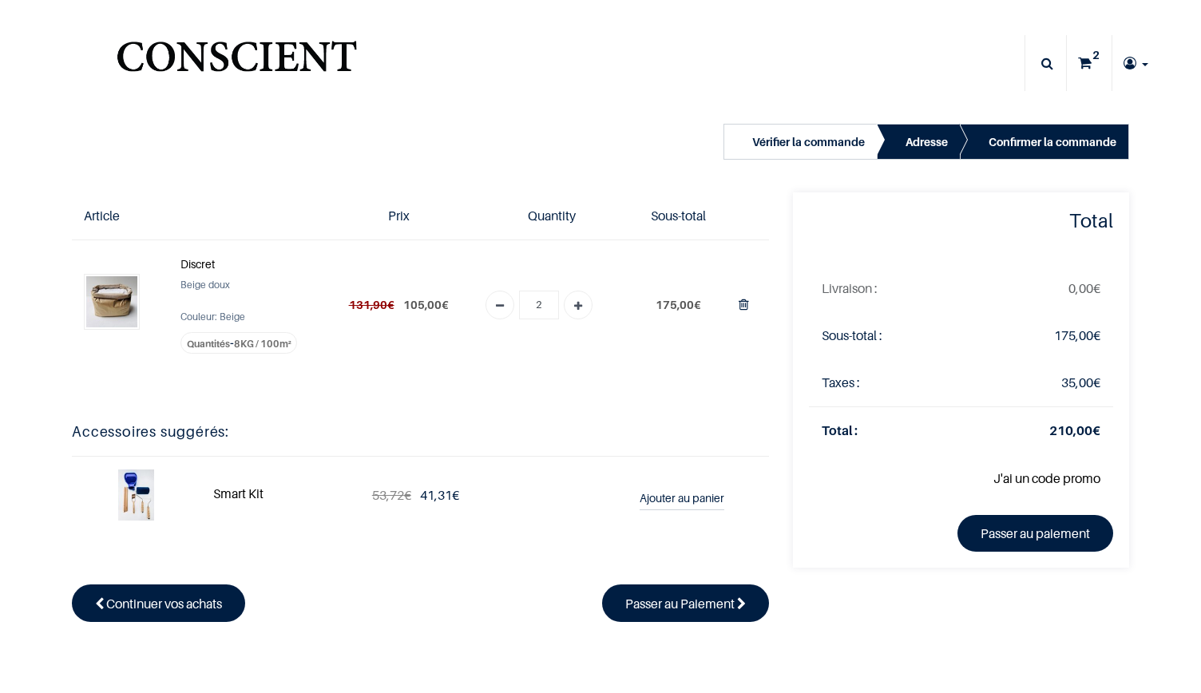
type input "[EMAIL_ADDRESS][DOMAIN_NAME]"
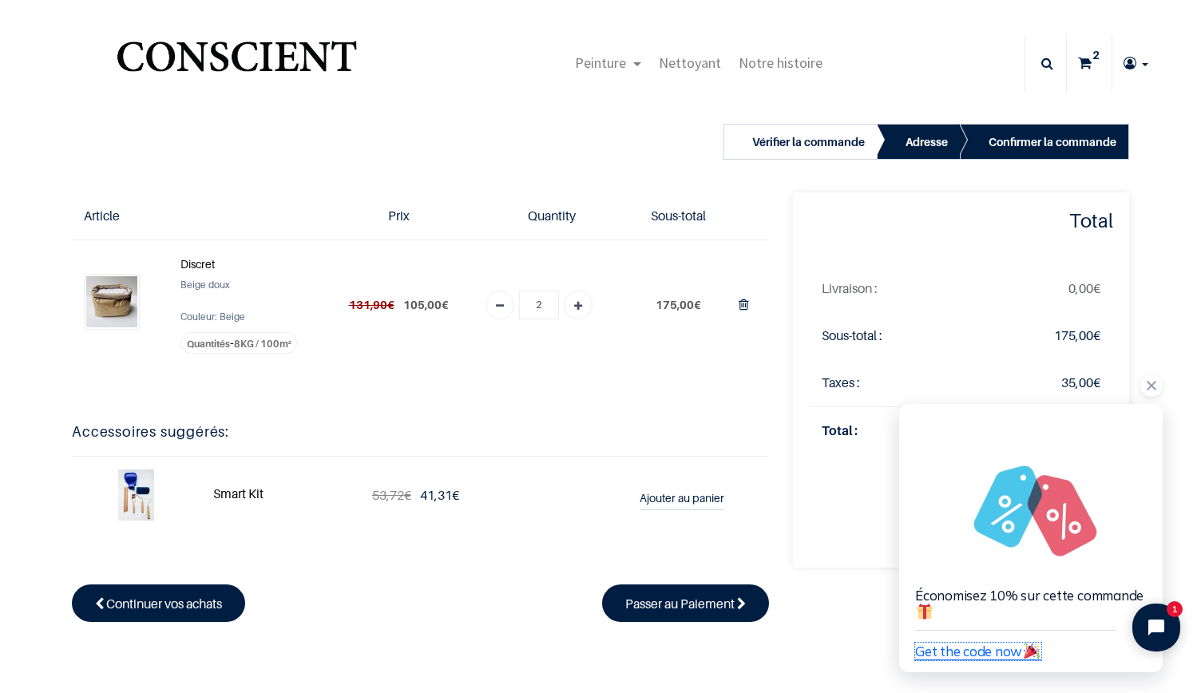
click at [966, 654] on span "Get the code now" at bounding box center [978, 651] width 126 height 17
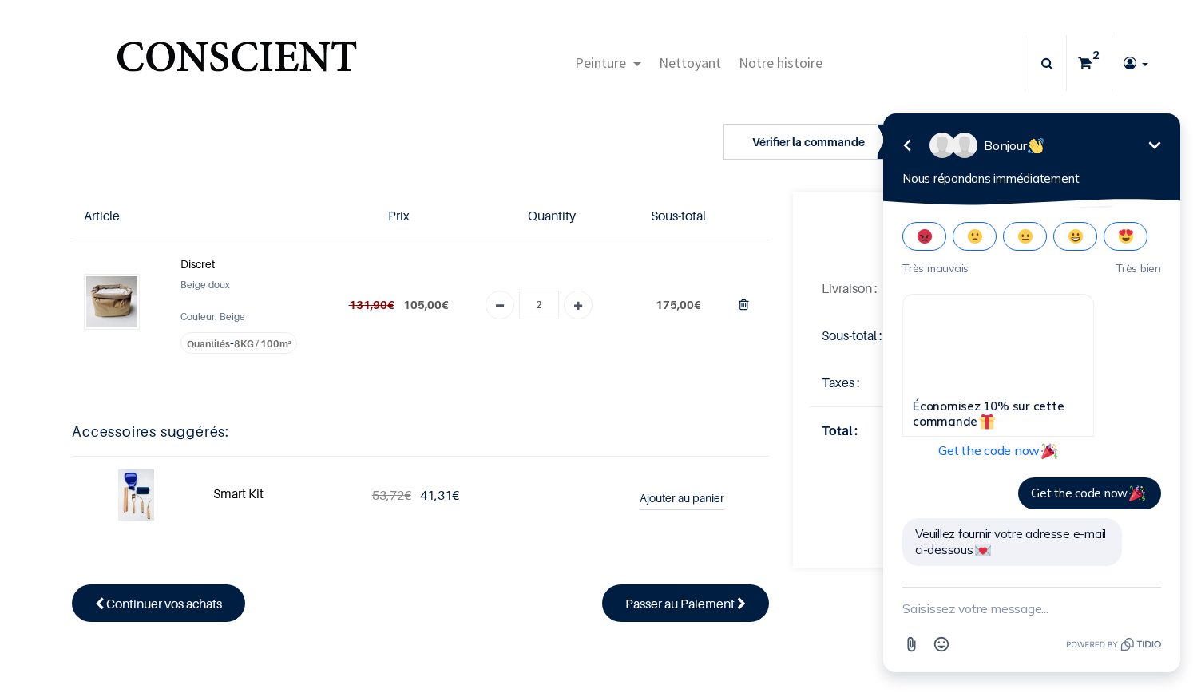
scroll to position [492, 0]
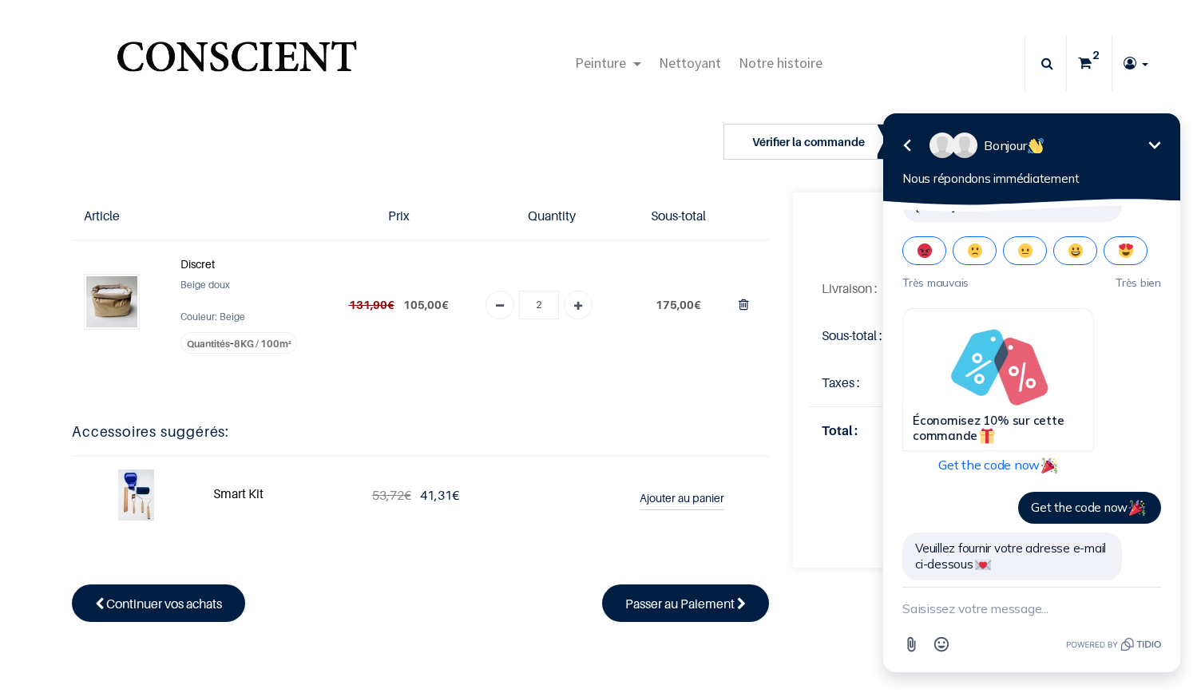
click at [949, 607] on textarea "New message" at bounding box center [1032, 609] width 259 height 42
type textarea "[EMAIL_ADDRESS][DOMAIN_NAME]"
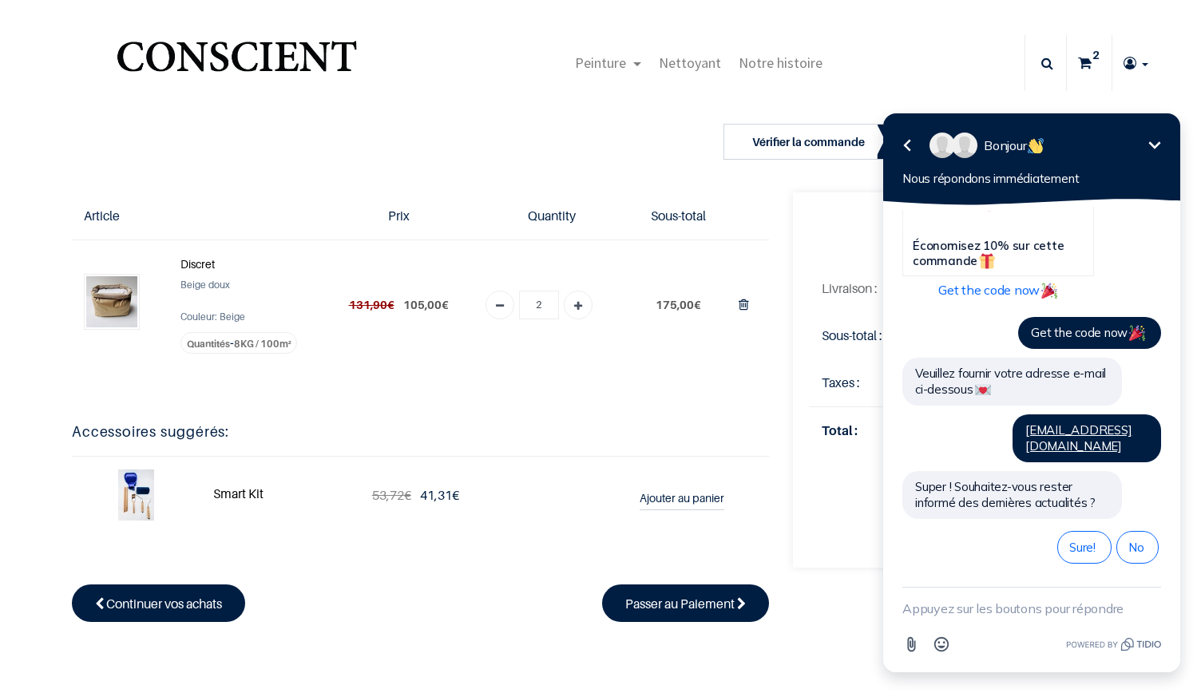
scroll to position [636, 0]
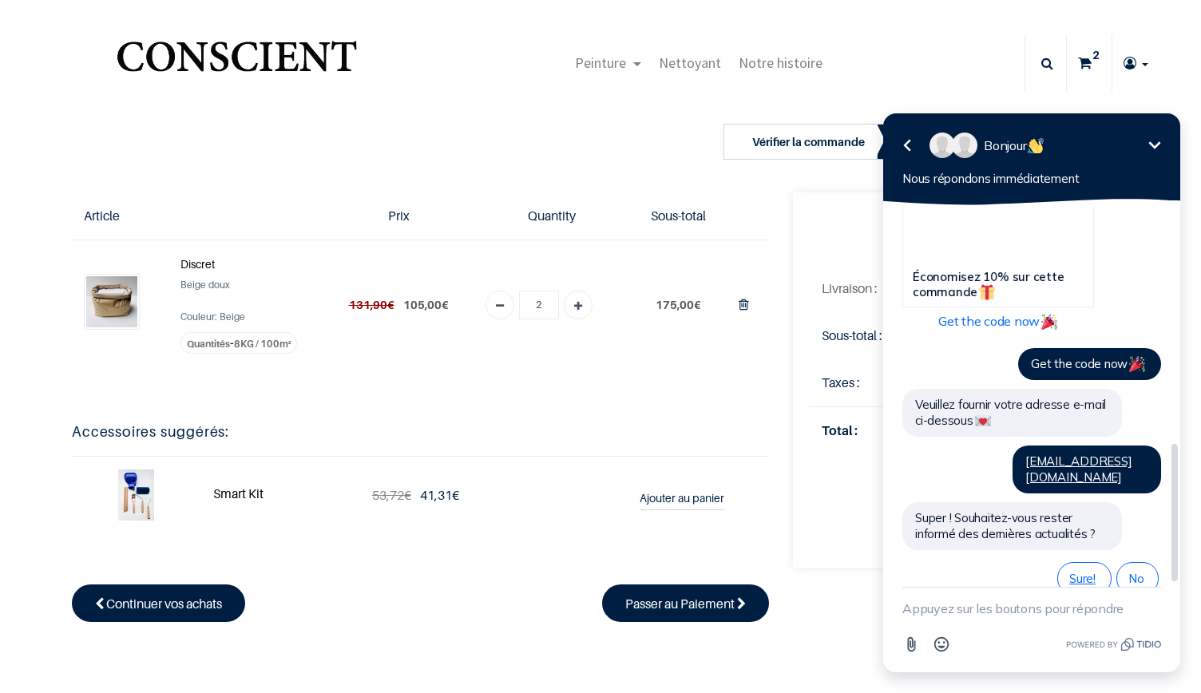
click at [1089, 571] on span "Sure!" at bounding box center [1084, 578] width 30 height 15
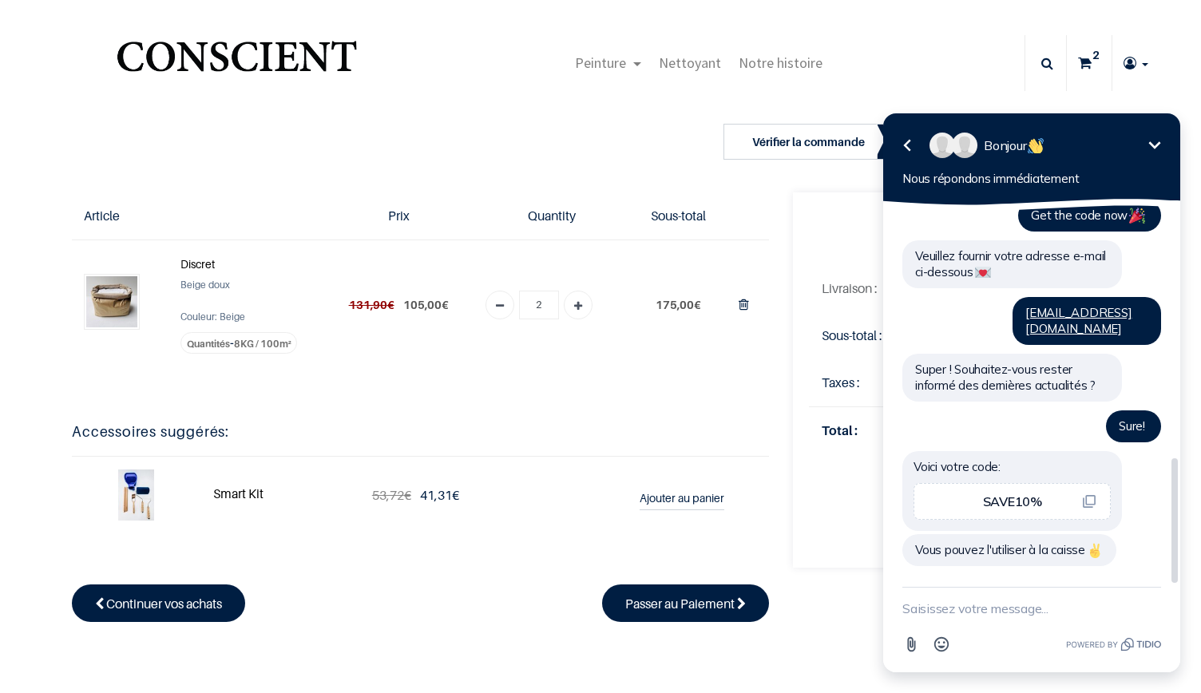
scroll to position [754, 0]
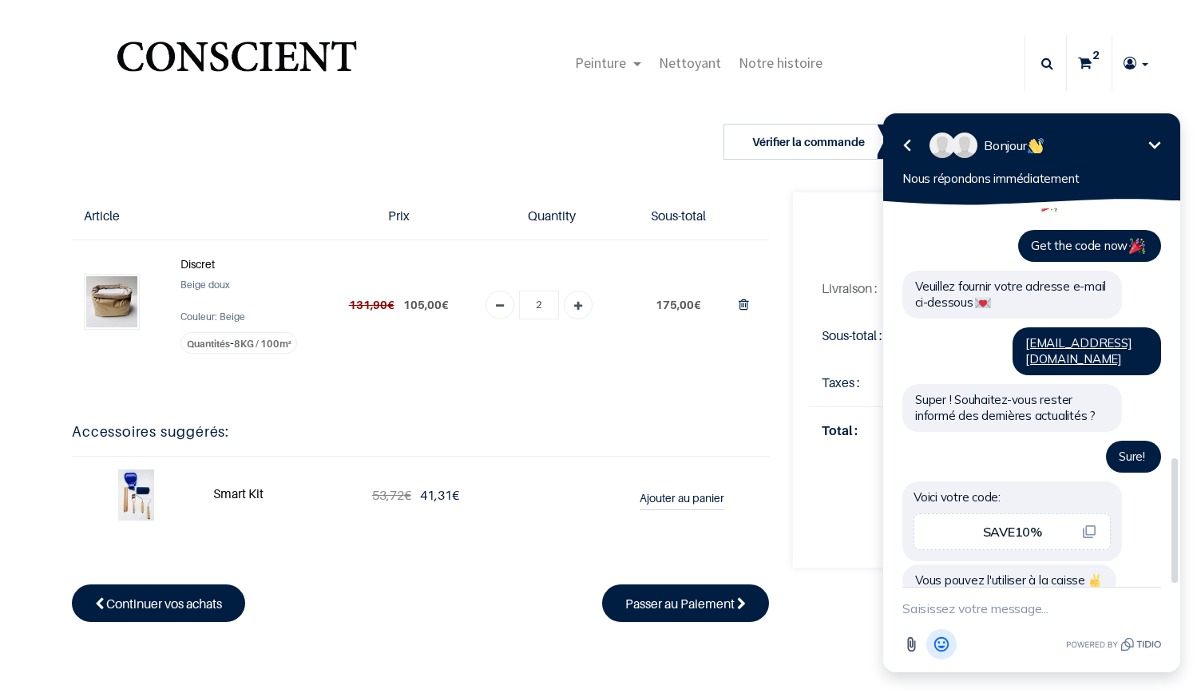
click at [936, 639] on icon "Open Emoji picker" at bounding box center [942, 645] width 18 height 18
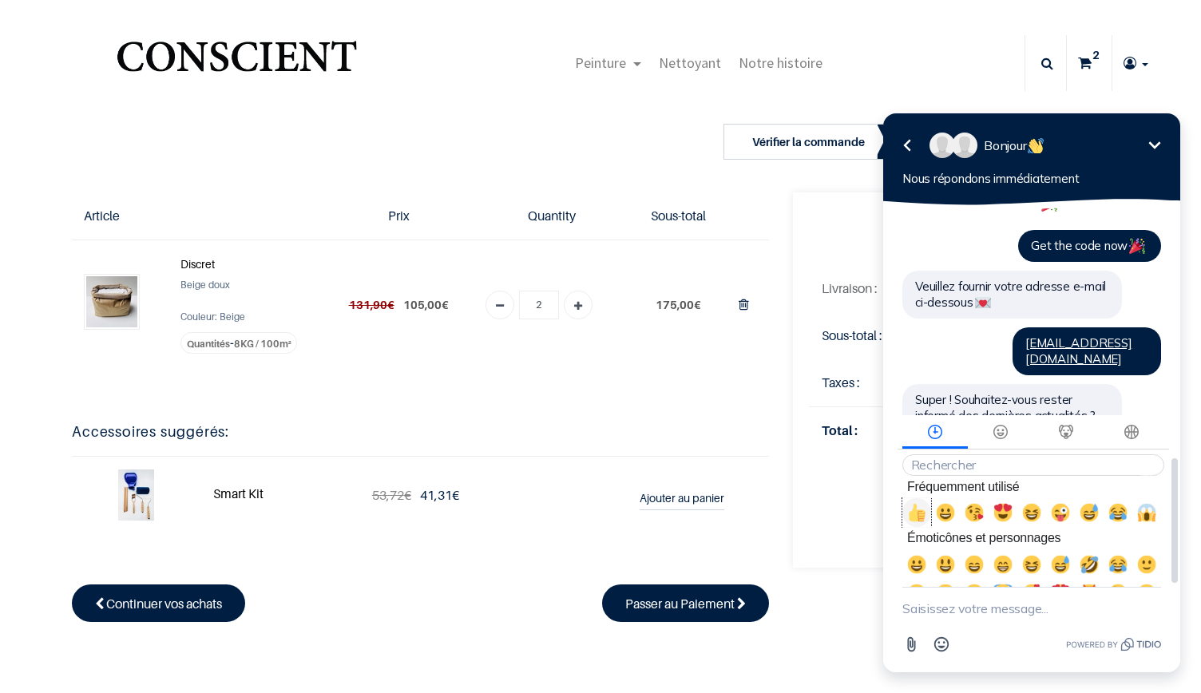
click at [915, 522] on span "👍, +1, thumbsup" at bounding box center [916, 512] width 19 height 19
type textarea "👍"
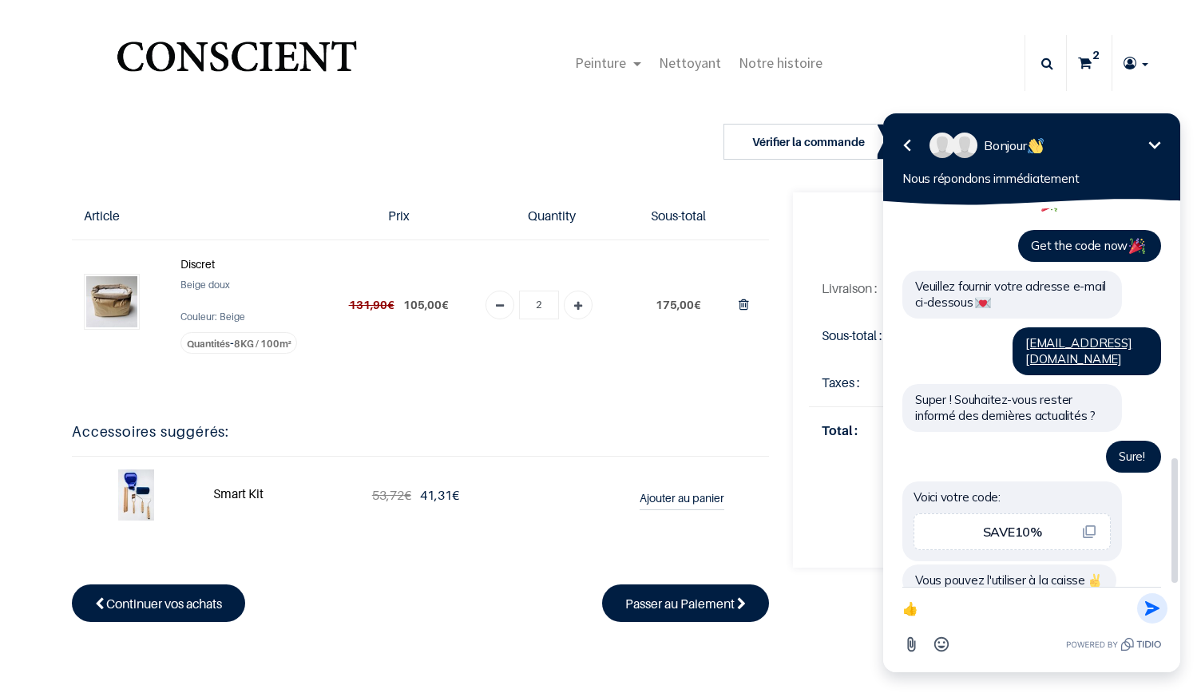
click at [1145, 609] on icon "button" at bounding box center [1153, 609] width 18 height 18
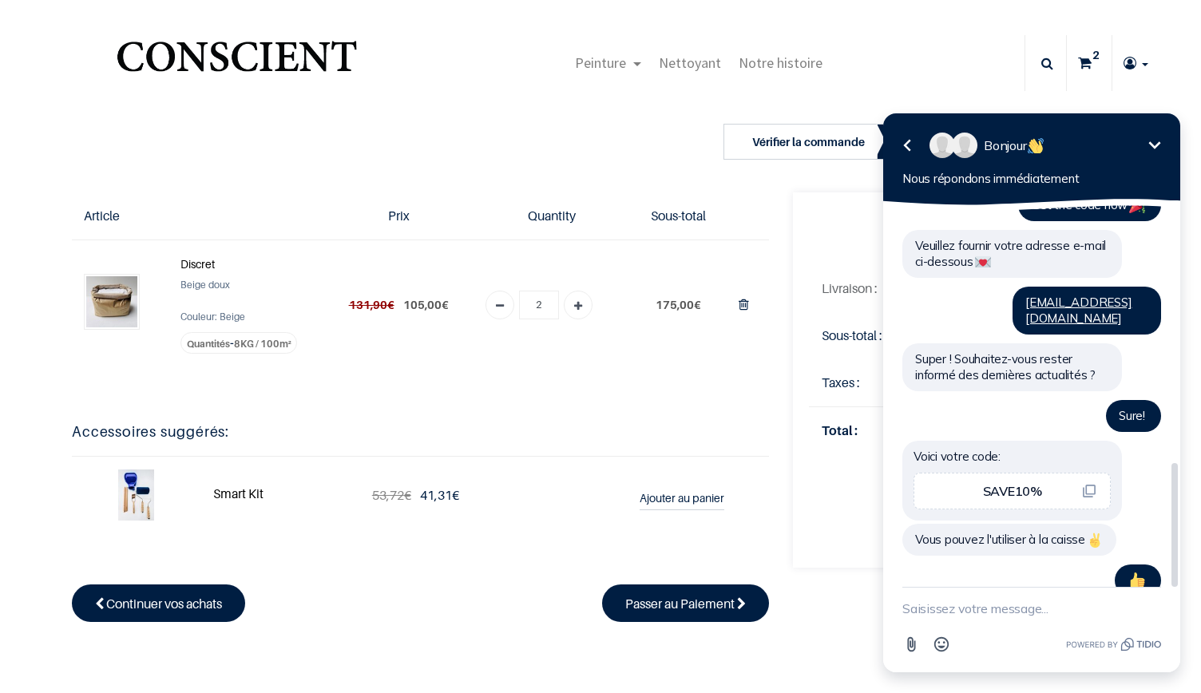
click at [1157, 143] on icon "Réduire" at bounding box center [1154, 145] width 19 height 19
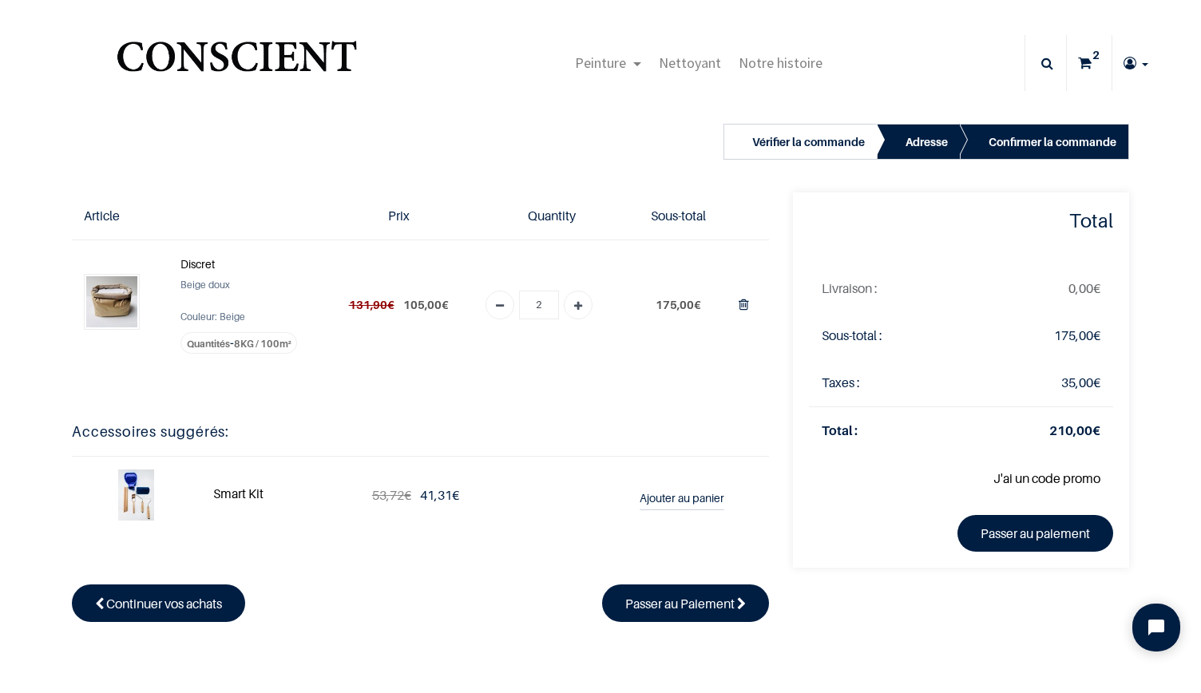
click at [1030, 474] on link "J'ai un code promo" at bounding box center [1047, 478] width 107 height 16
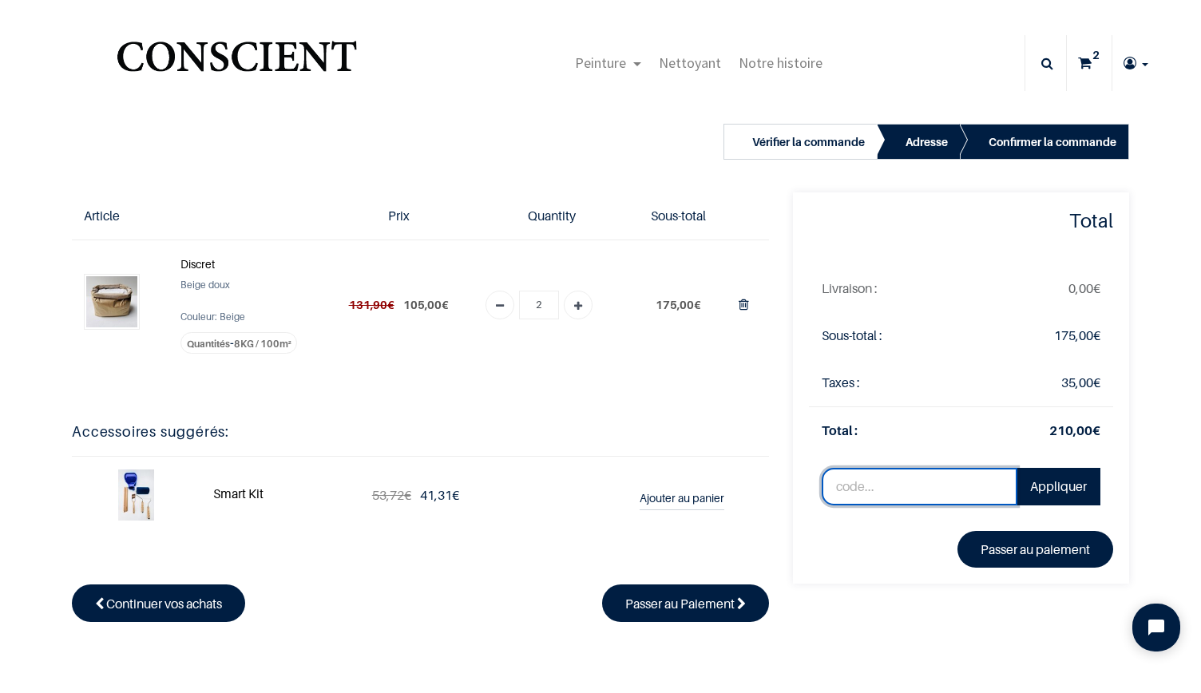
click at [892, 491] on input "text" at bounding box center [920, 487] width 196 height 38
type input "SAVE10%"
click at [1064, 486] on link "Appliquer" at bounding box center [1059, 487] width 84 height 38
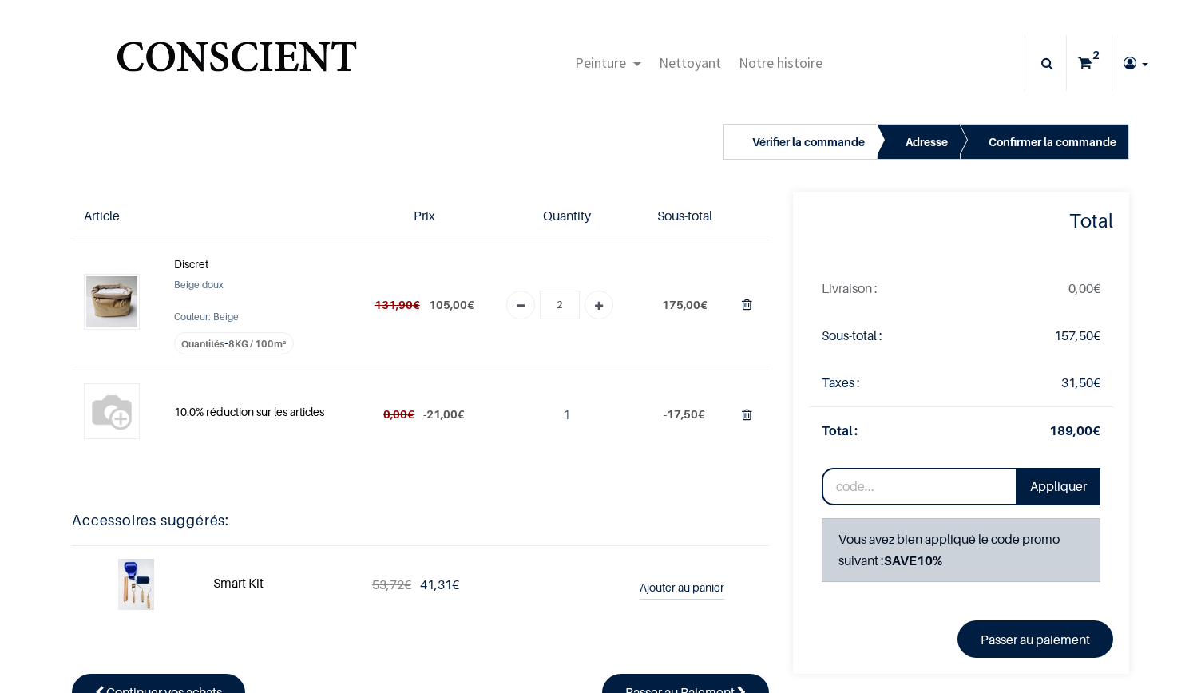
type input "[EMAIL_ADDRESS][DOMAIN_NAME]"
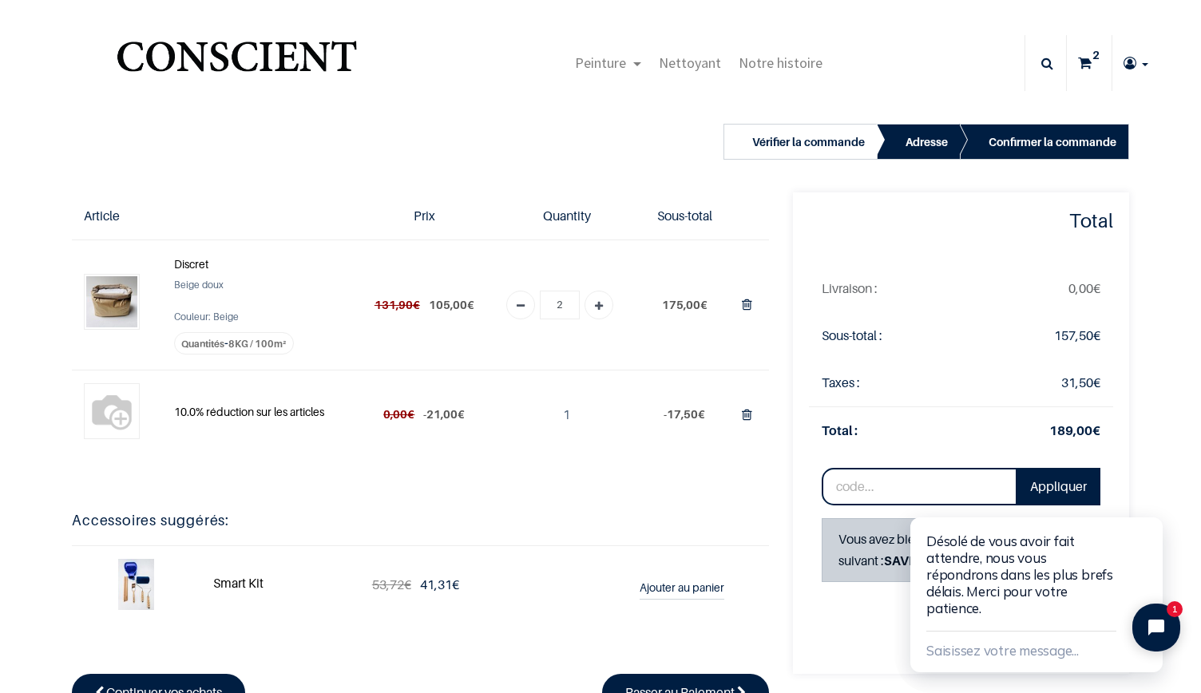
click at [1173, 445] on div "Vérifier la commande Adresse Confirmer la commande 2" at bounding box center [600, 419] width 1201 height 649
click at [1152, 498] on icon "Close chat widget" at bounding box center [1152, 499] width 10 height 10
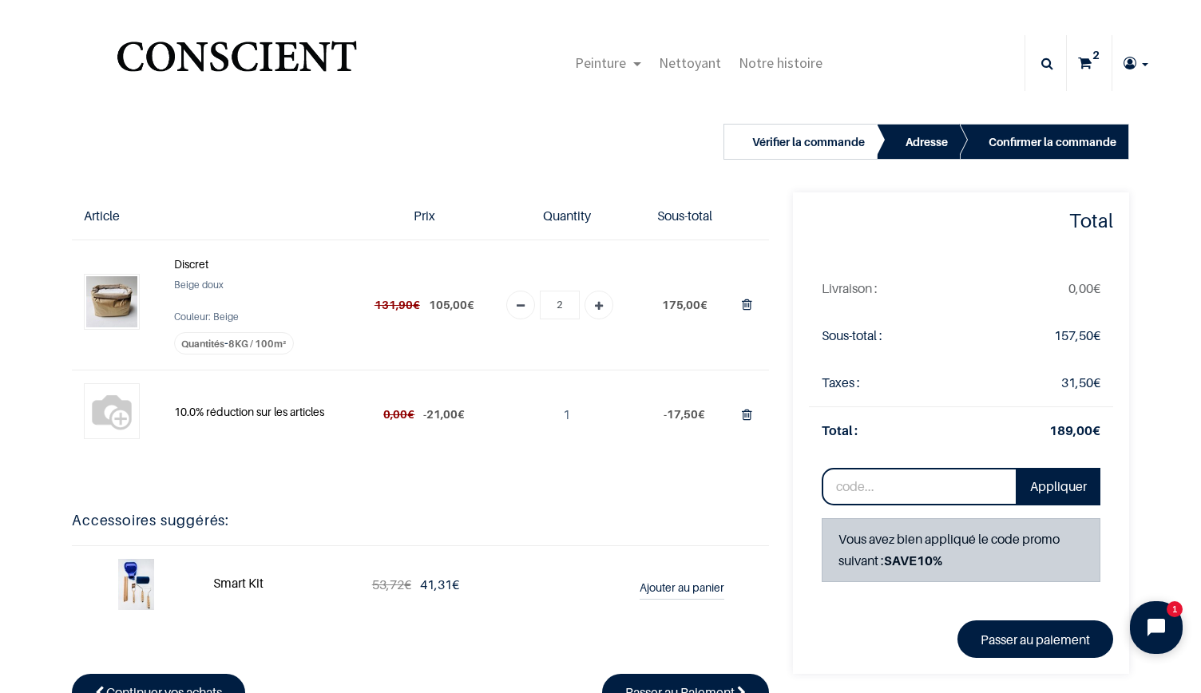
click at [1157, 622] on icon "Open chat widget" at bounding box center [1165, 628] width 25 height 25
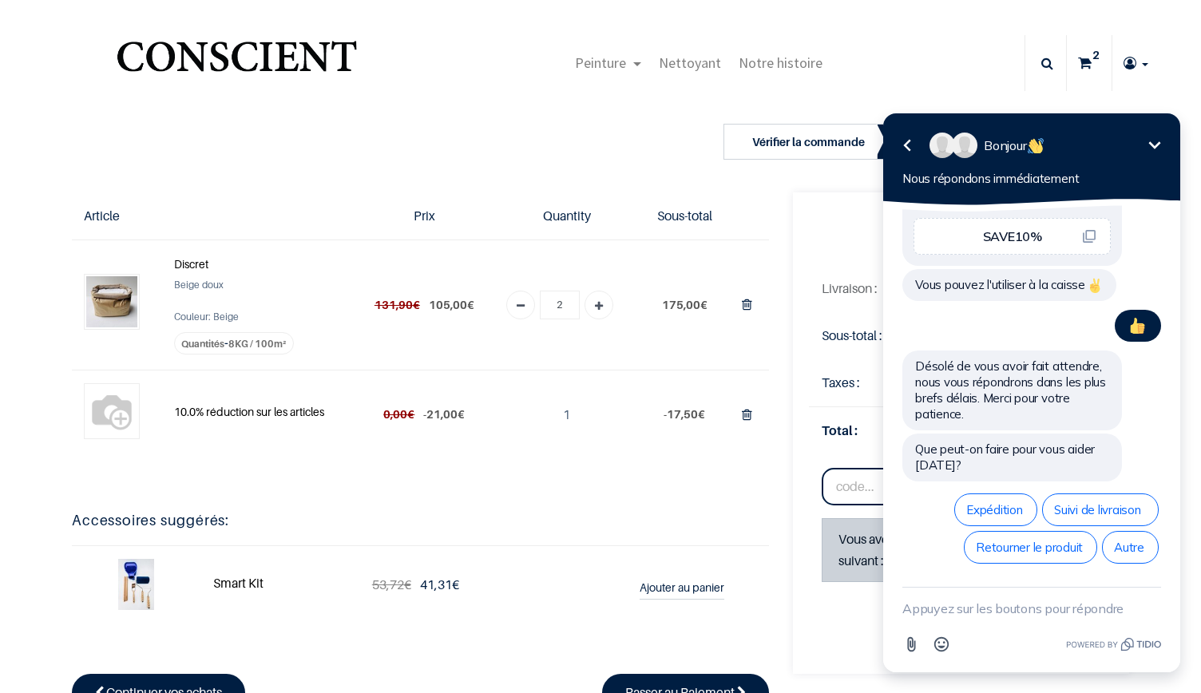
scroll to position [1018, 0]
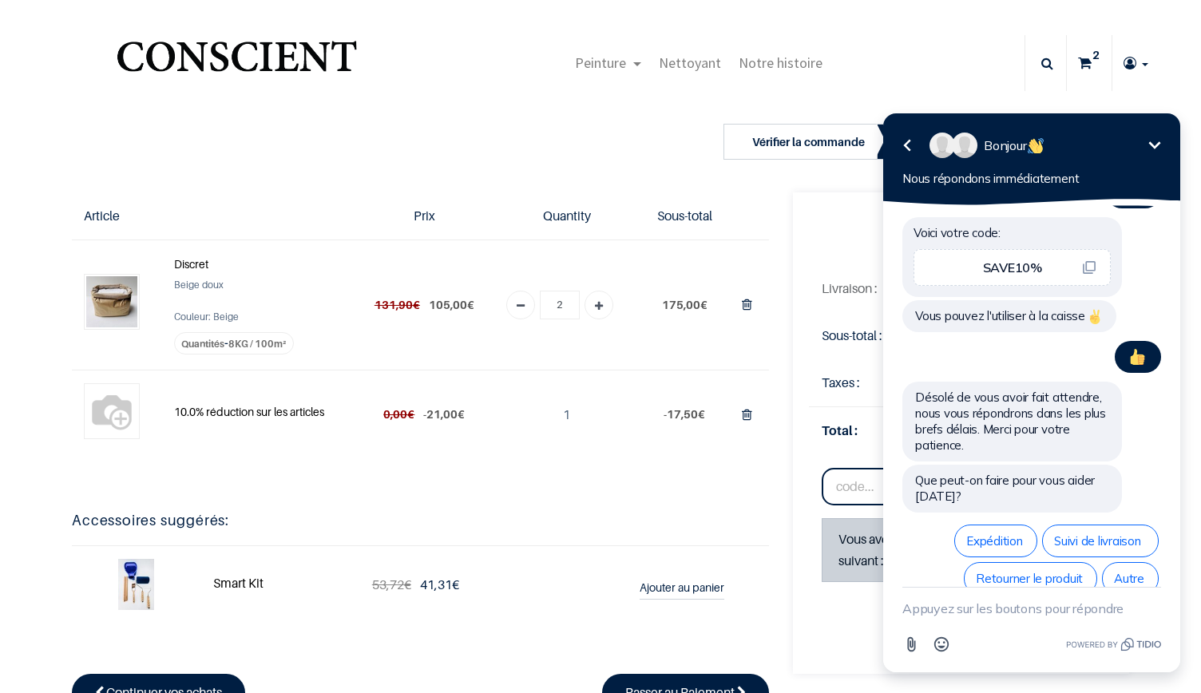
click at [1155, 142] on icon "Réduire" at bounding box center [1154, 145] width 19 height 19
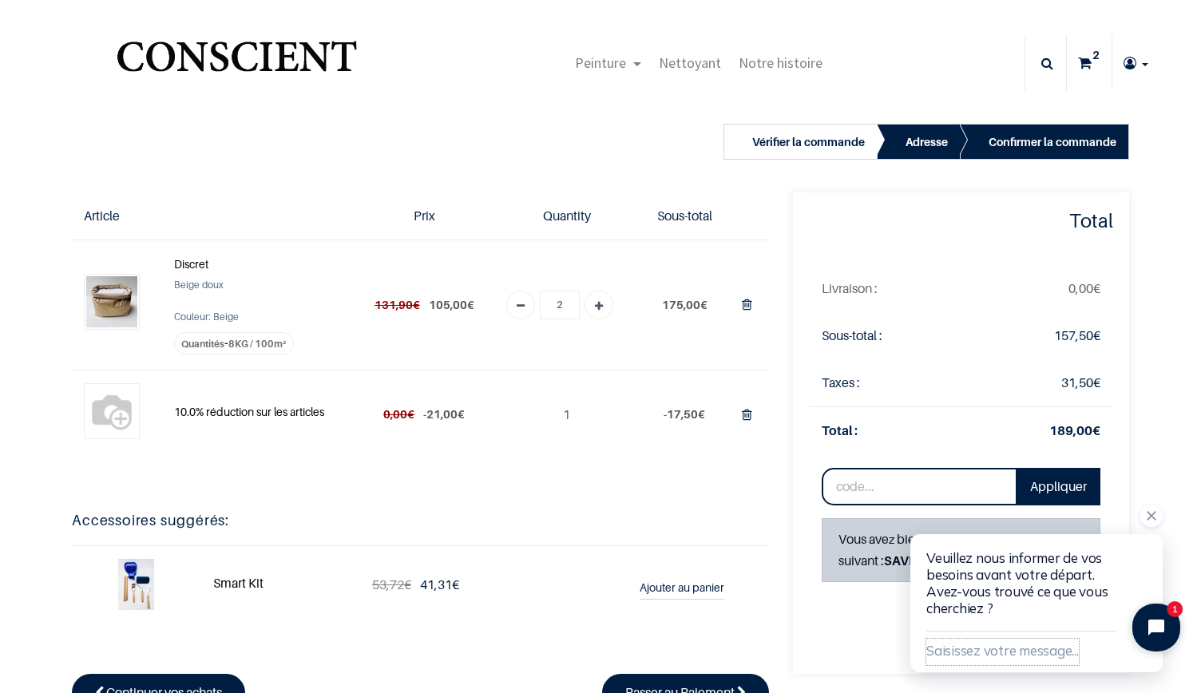
click at [942, 649] on button "Saisissez votre message..." at bounding box center [1003, 652] width 153 height 26
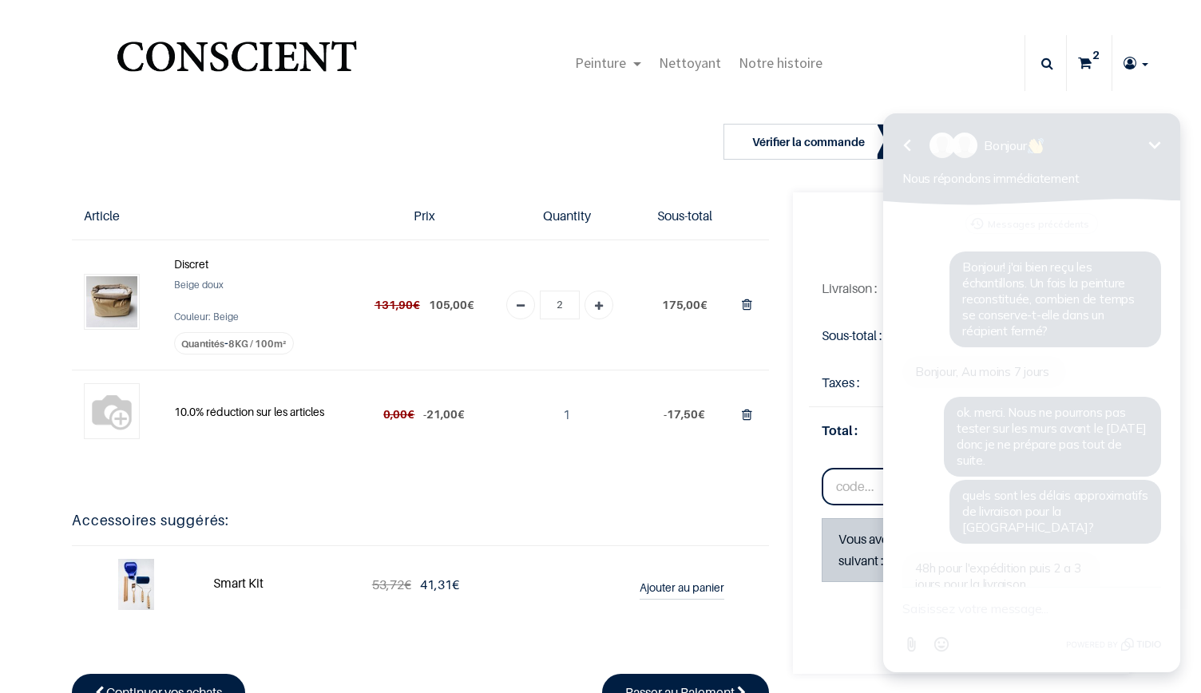
scroll to position [1002, 0]
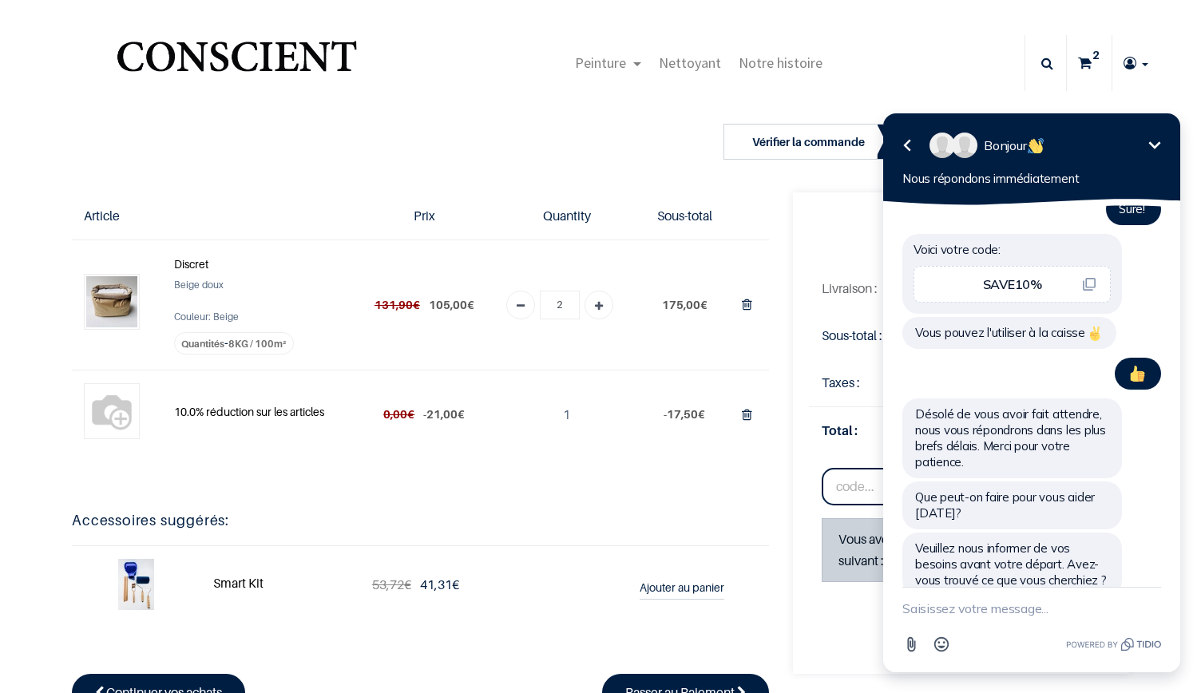
click at [948, 605] on textarea "New message" at bounding box center [1032, 609] width 259 height 42
type textarea "oui, mais je commanderai plus tard. Pas d'urgence"
